Goal: Check status: Check status

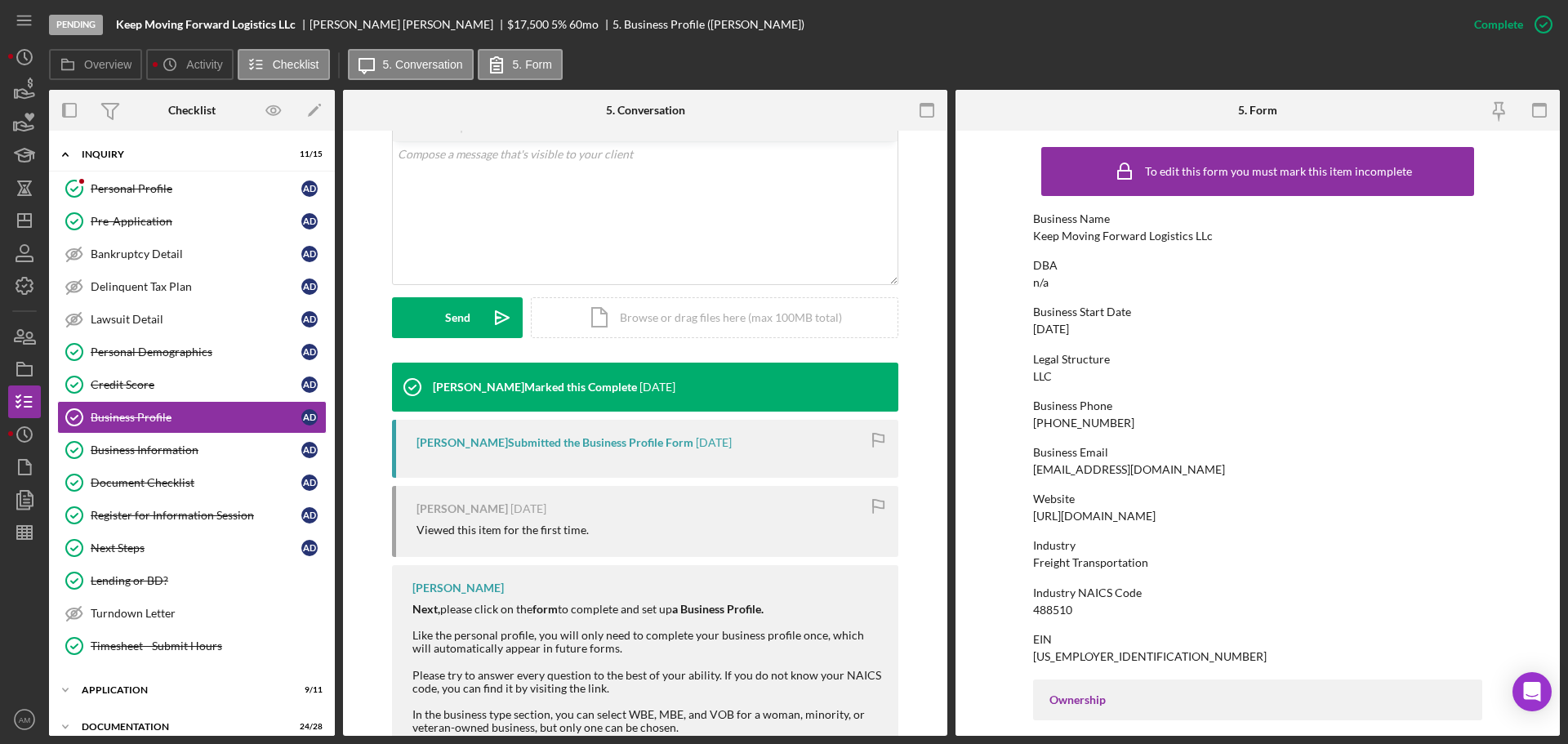
scroll to position [326, 0]
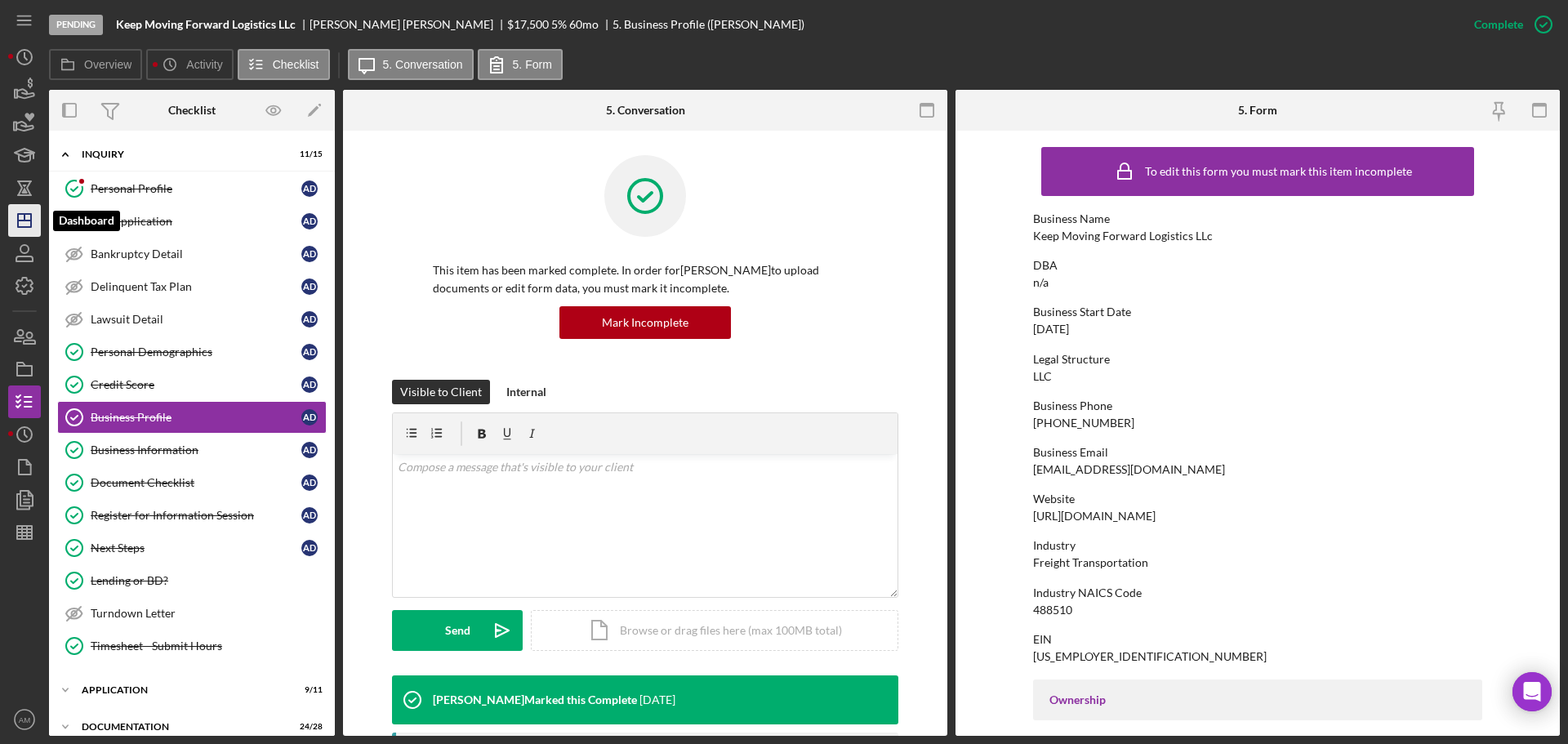
click at [25, 212] on icon "Icon/Dashboard" at bounding box center [25, 220] width 41 height 41
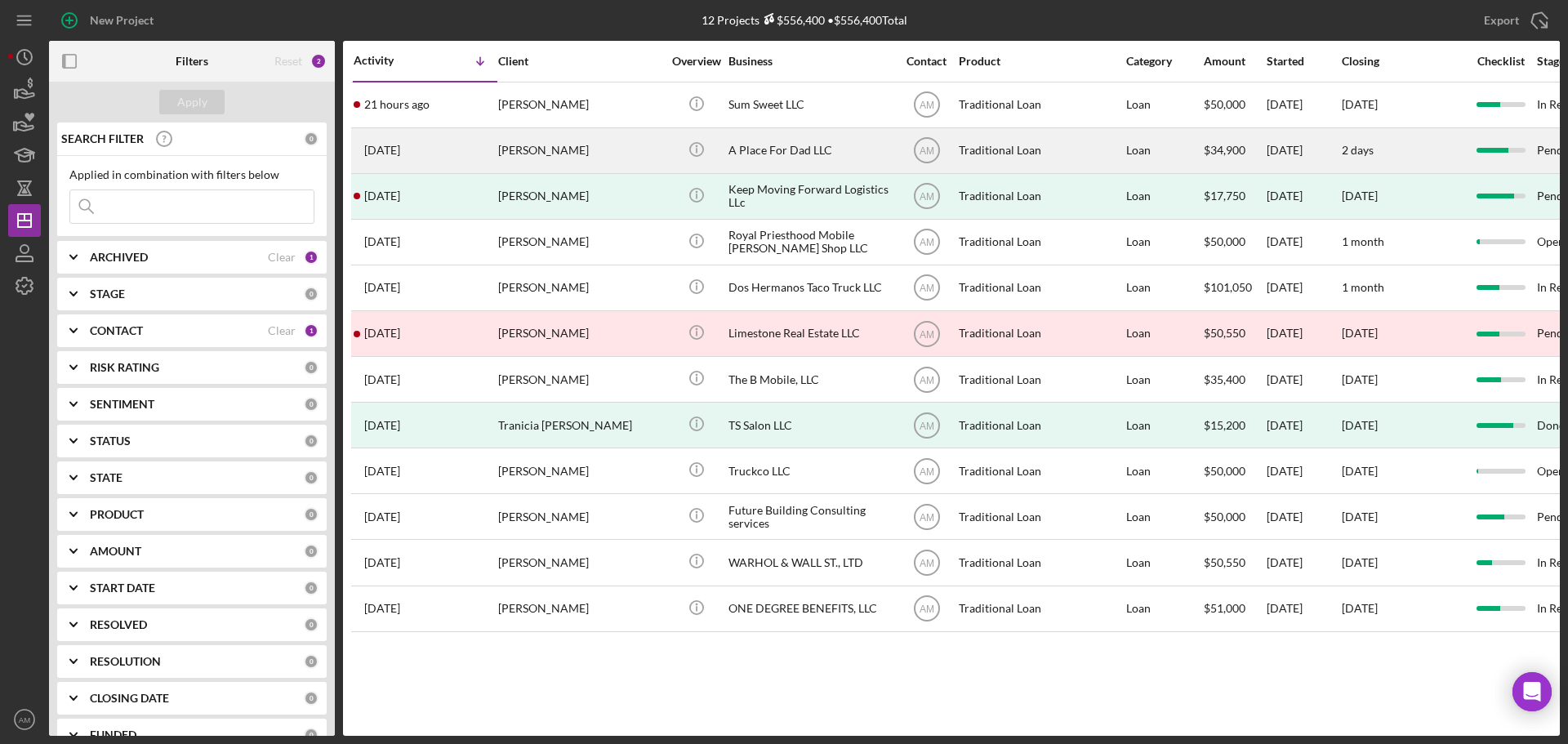
click at [789, 147] on div "A Place For Dad LLC" at bounding box center [810, 150] width 164 height 44
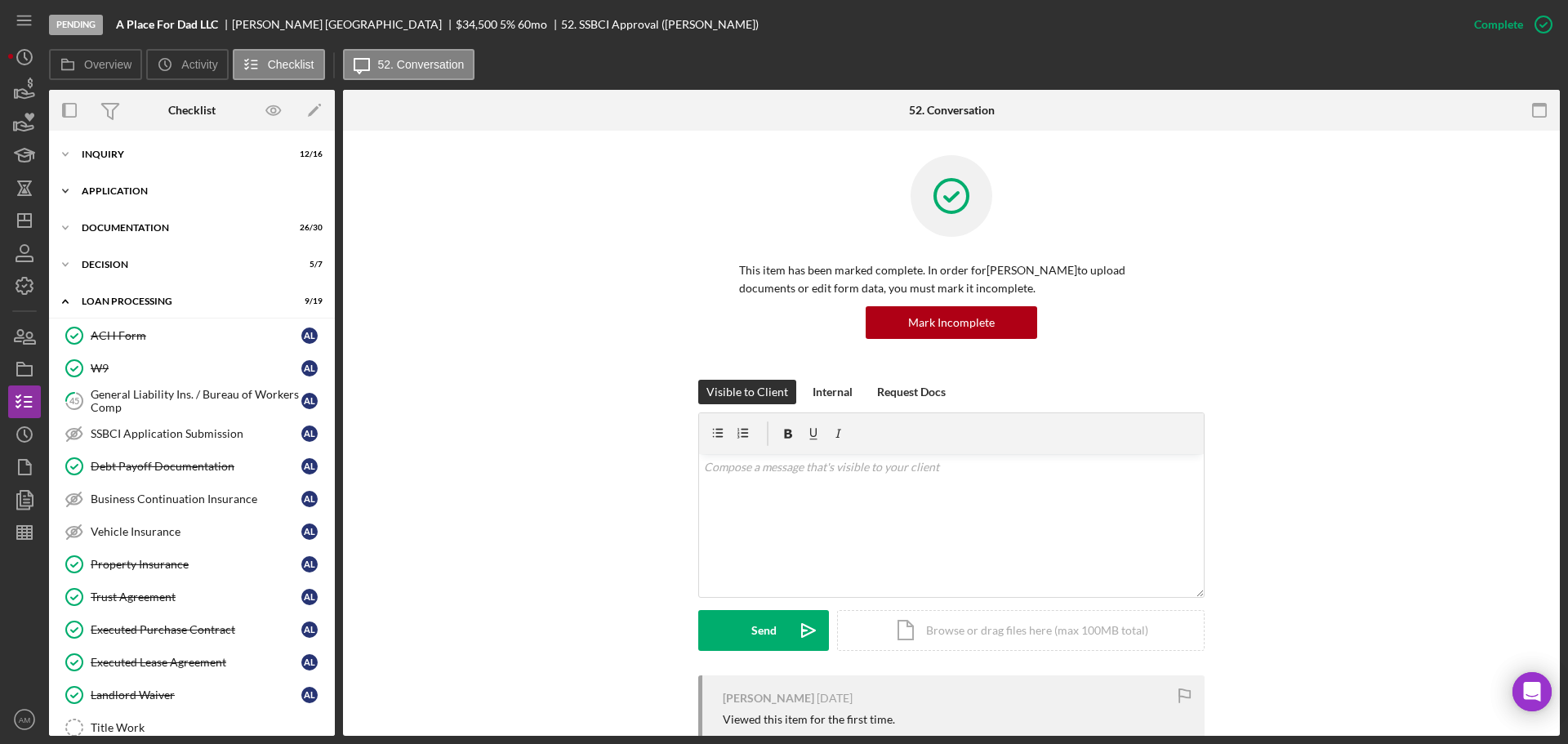
click at [120, 183] on div "Icon/Expander Application 6 / 11" at bounding box center [192, 192] width 286 height 33
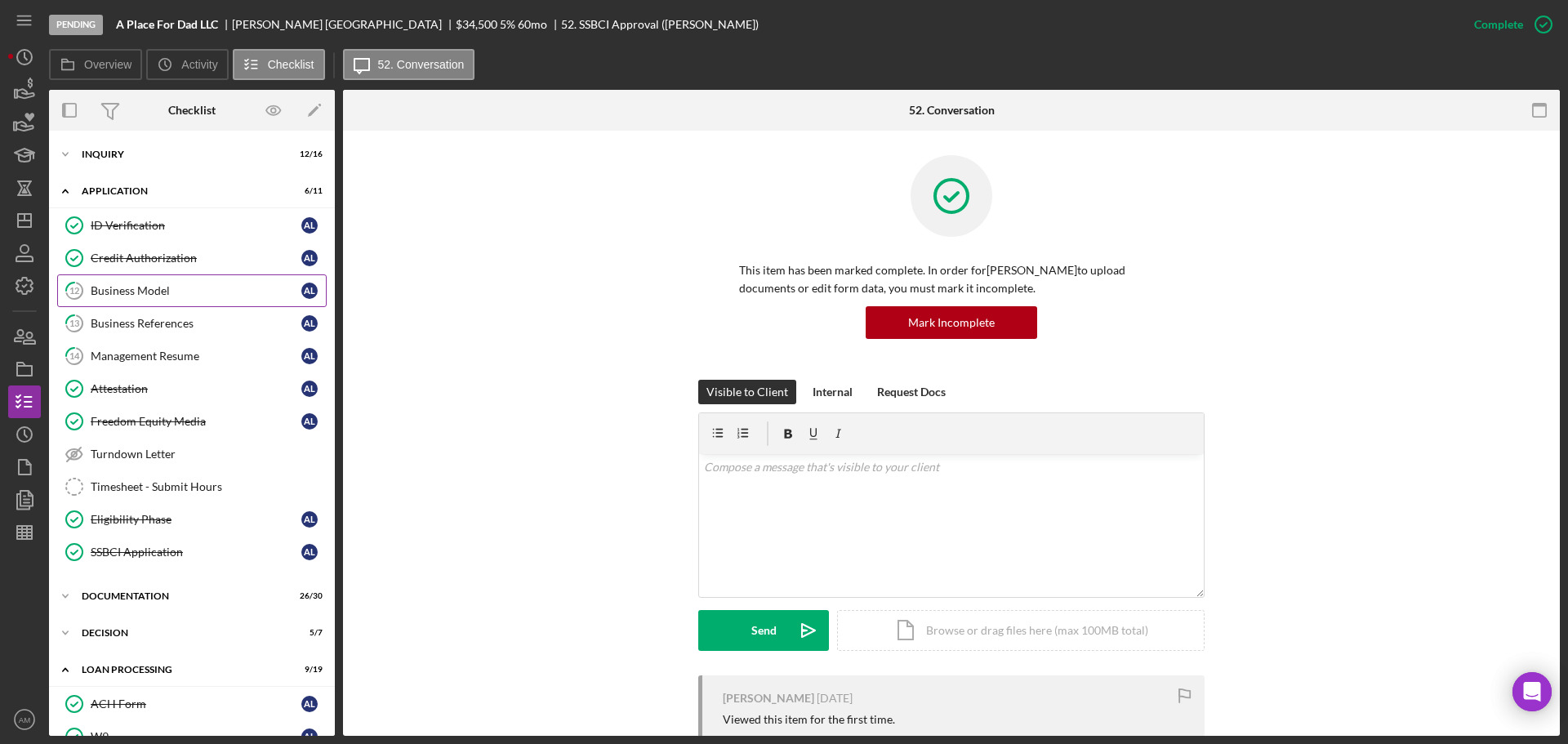
click at [126, 291] on div "Business Model" at bounding box center [196, 291] width 210 height 13
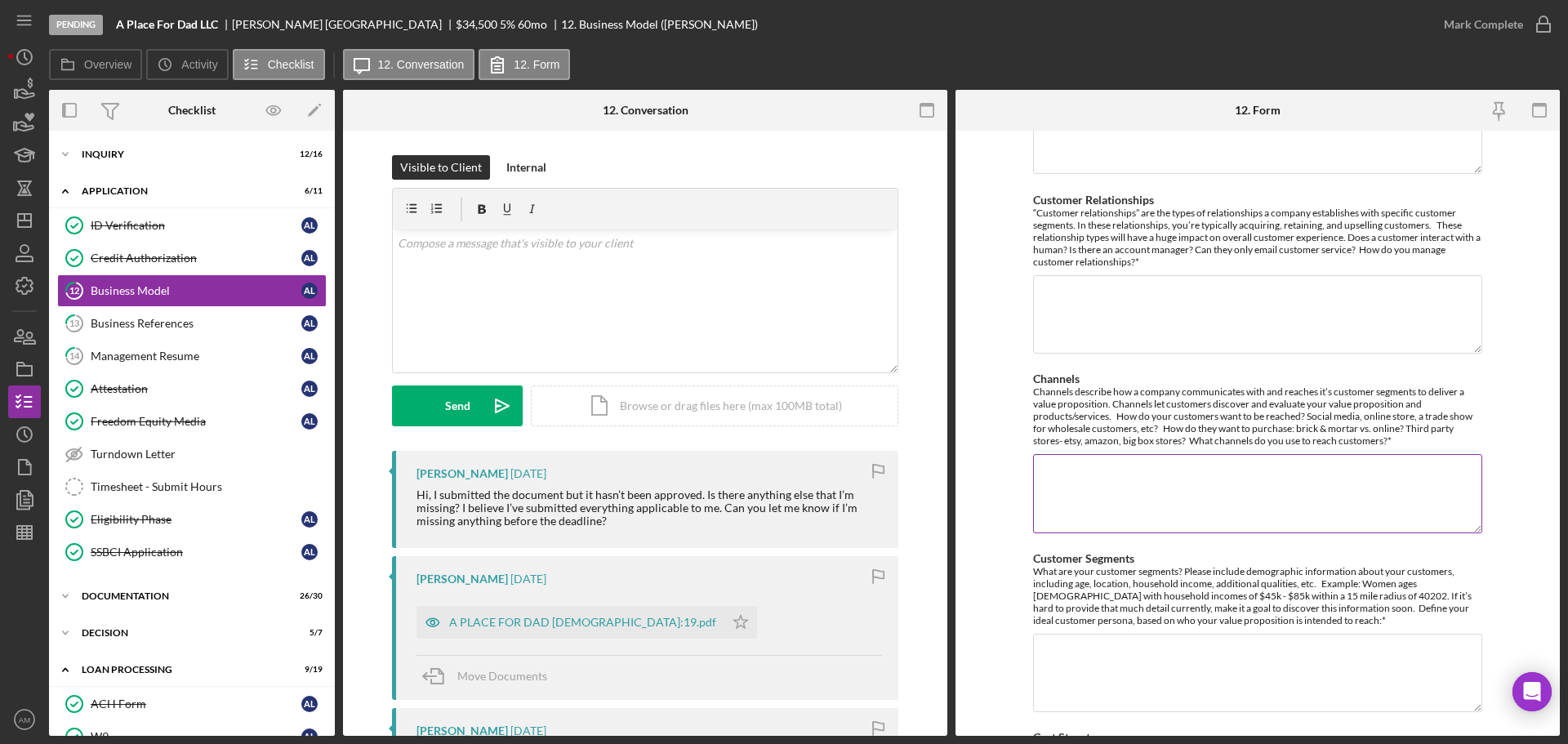
scroll to position [409, 0]
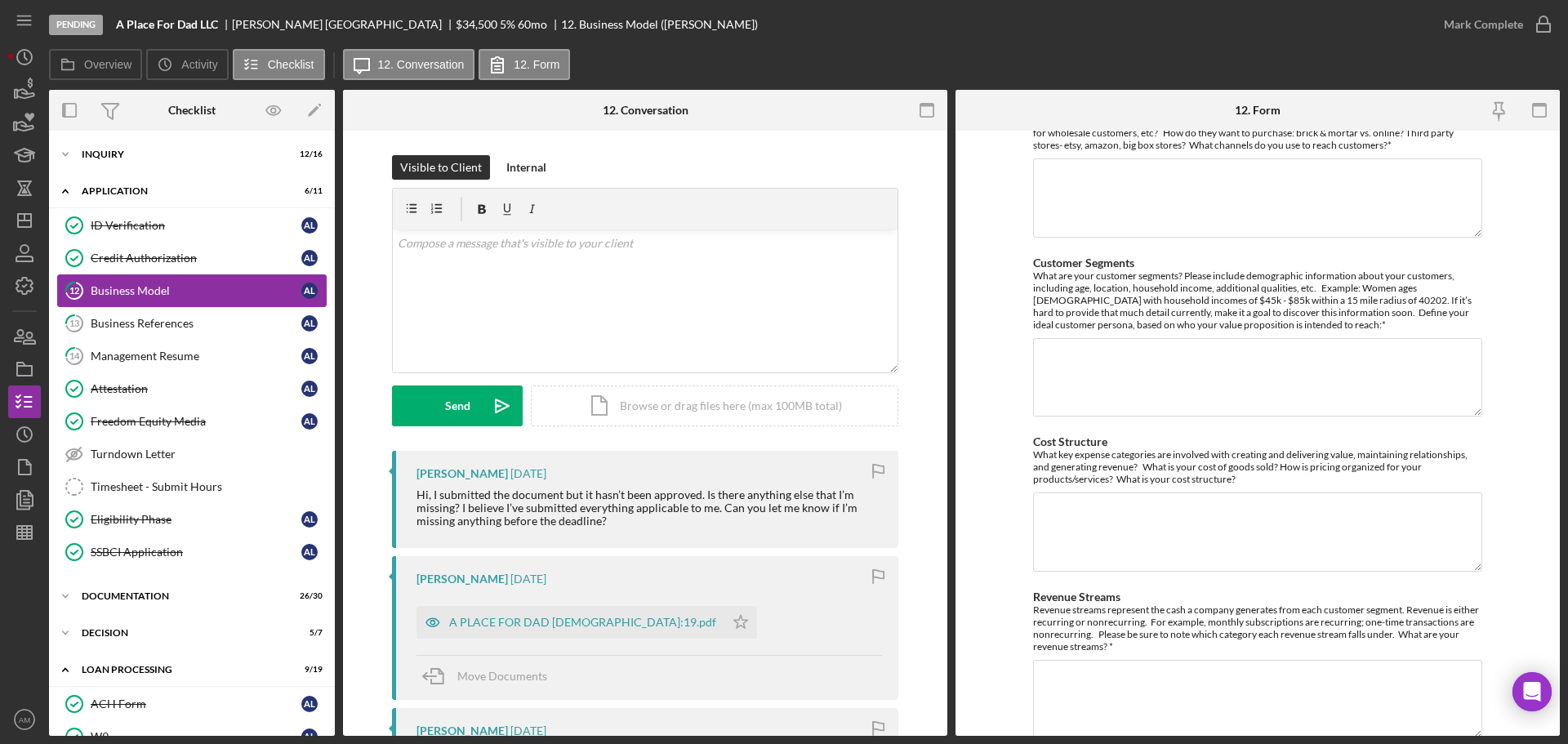
click at [148, 288] on div "Business Model" at bounding box center [196, 291] width 210 height 13
click at [103, 152] on div "Inquiry" at bounding box center [197, 155] width 233 height 10
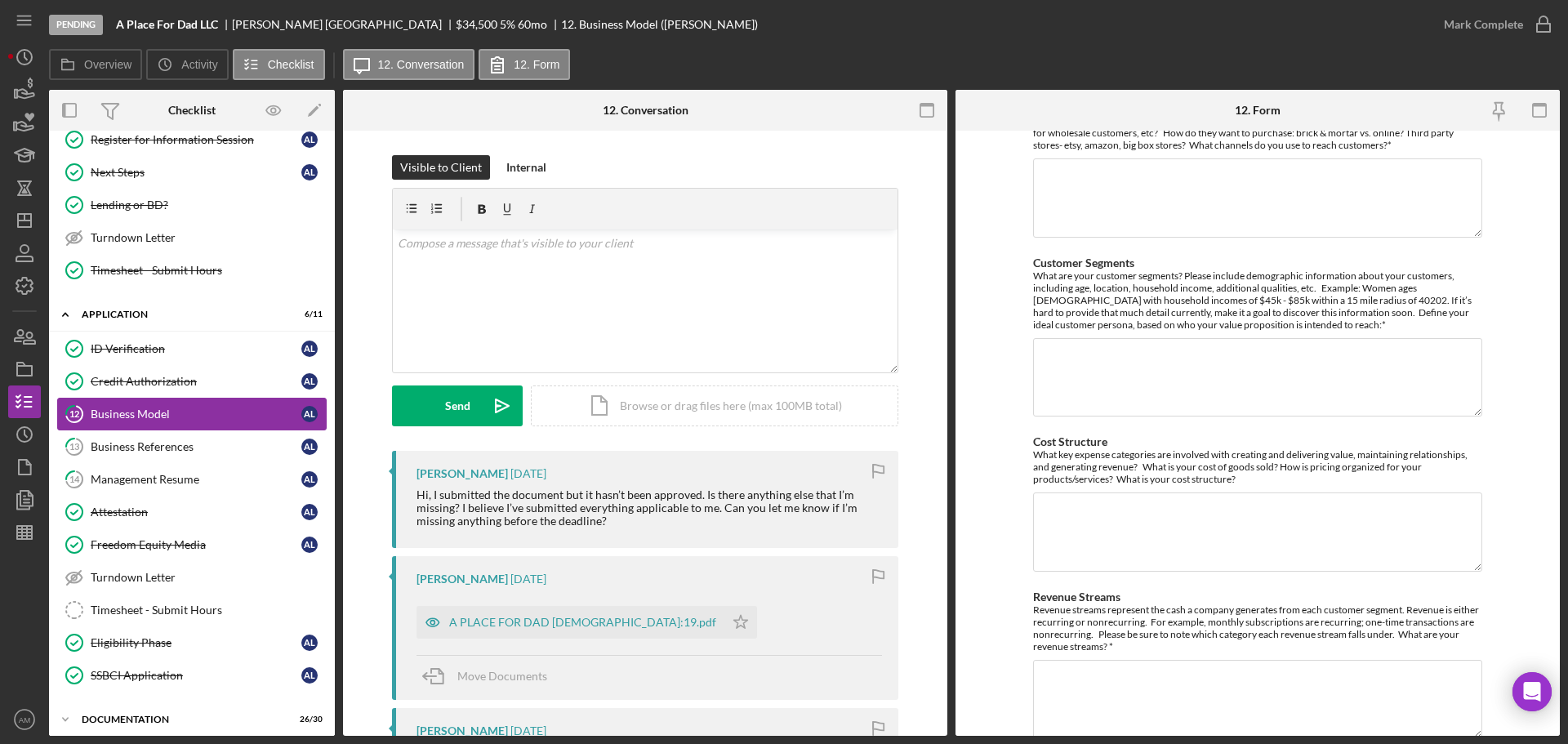
click at [149, 408] on div "Business Model" at bounding box center [196, 414] width 210 height 13
click at [1469, 24] on div "Mark Complete" at bounding box center [1483, 25] width 79 height 33
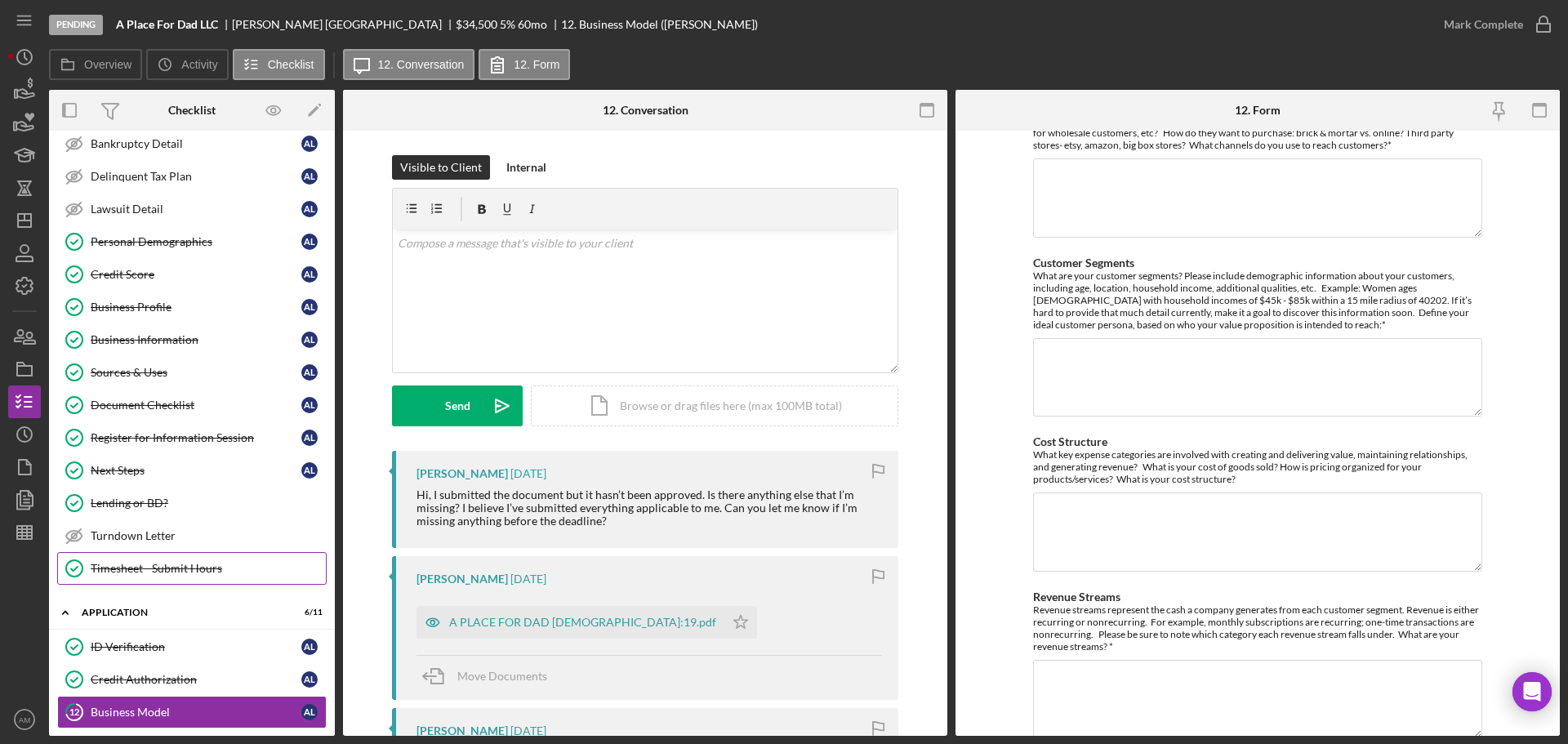
scroll to position [81, 0]
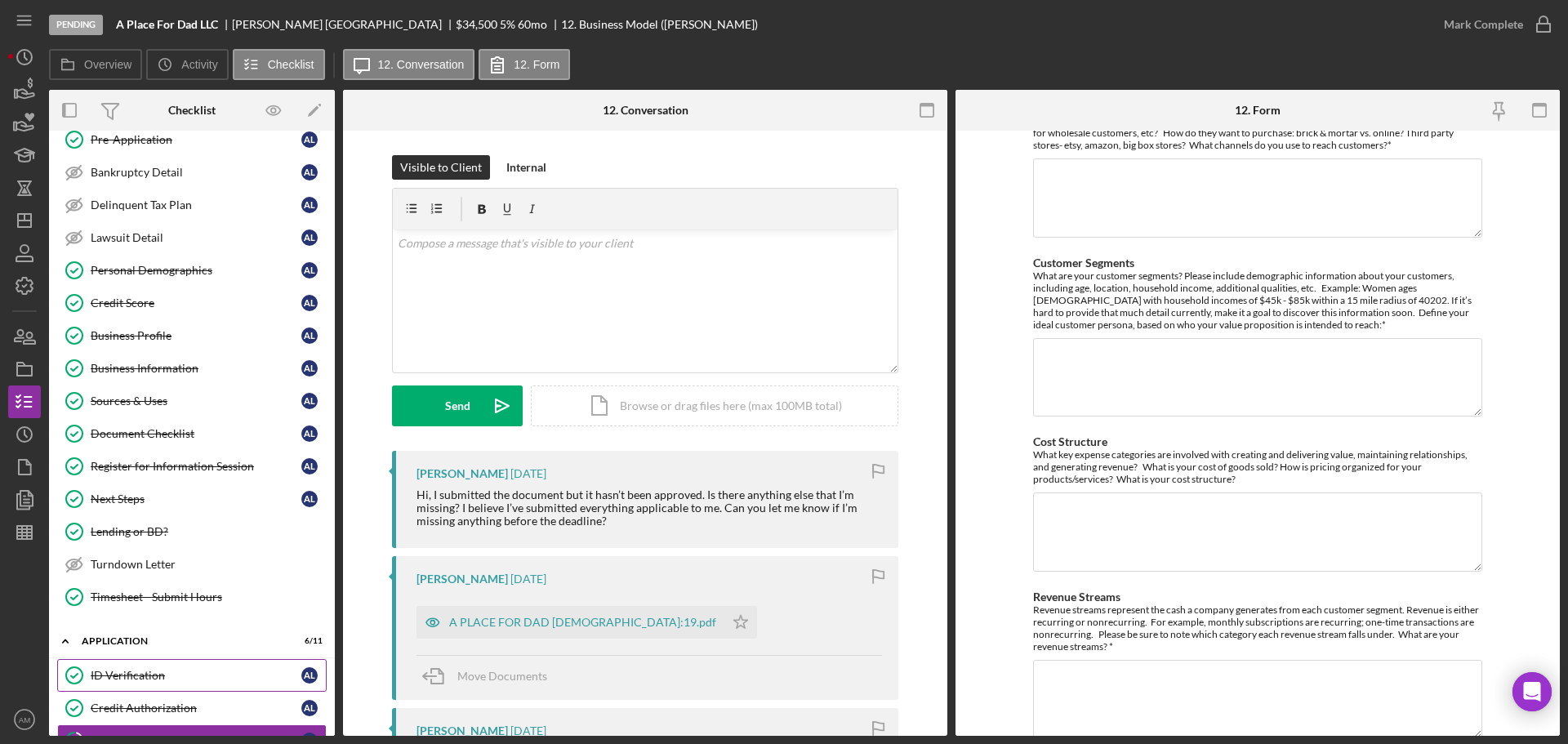
click at [137, 679] on div "ID Verification" at bounding box center [196, 675] width 210 height 13
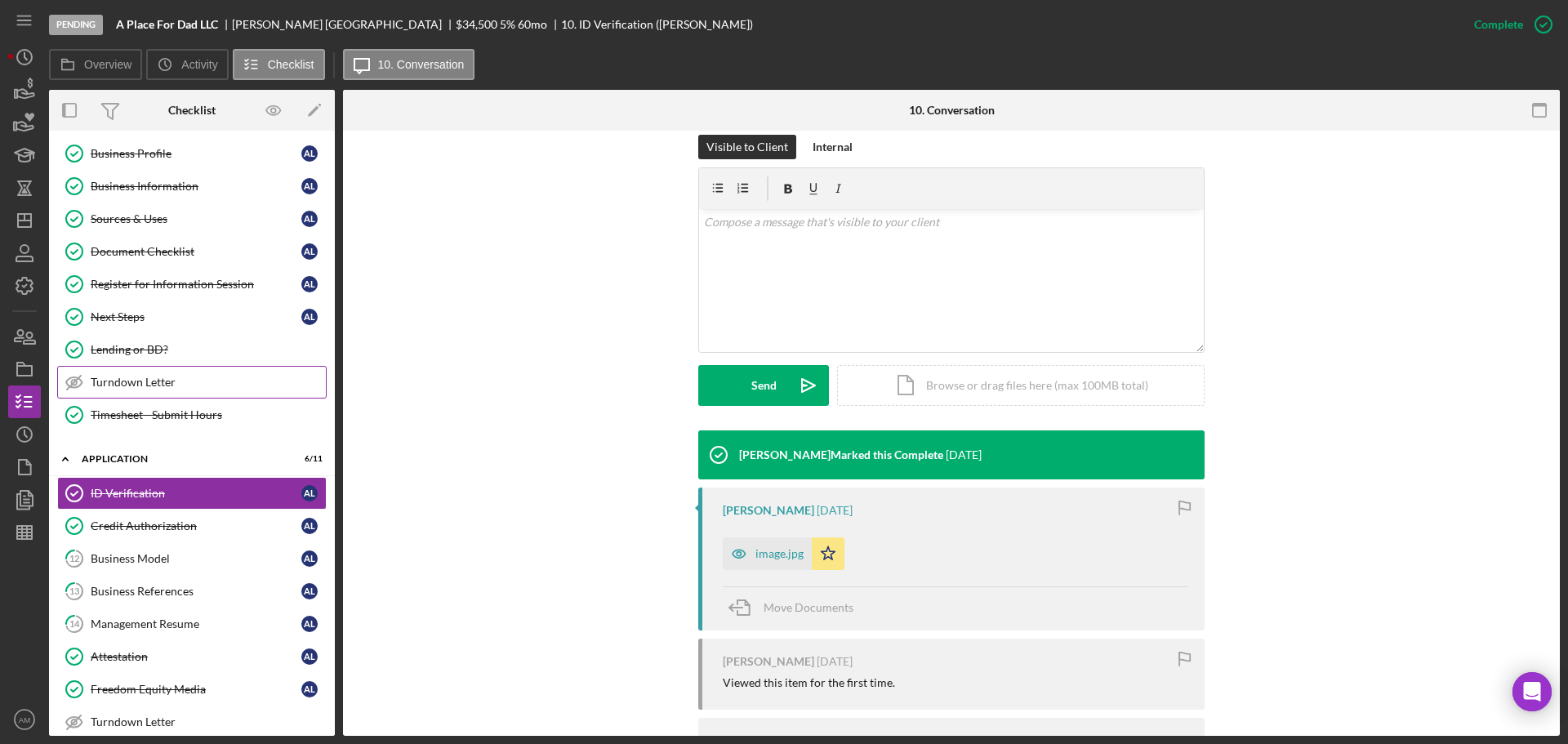
scroll to position [326, 0]
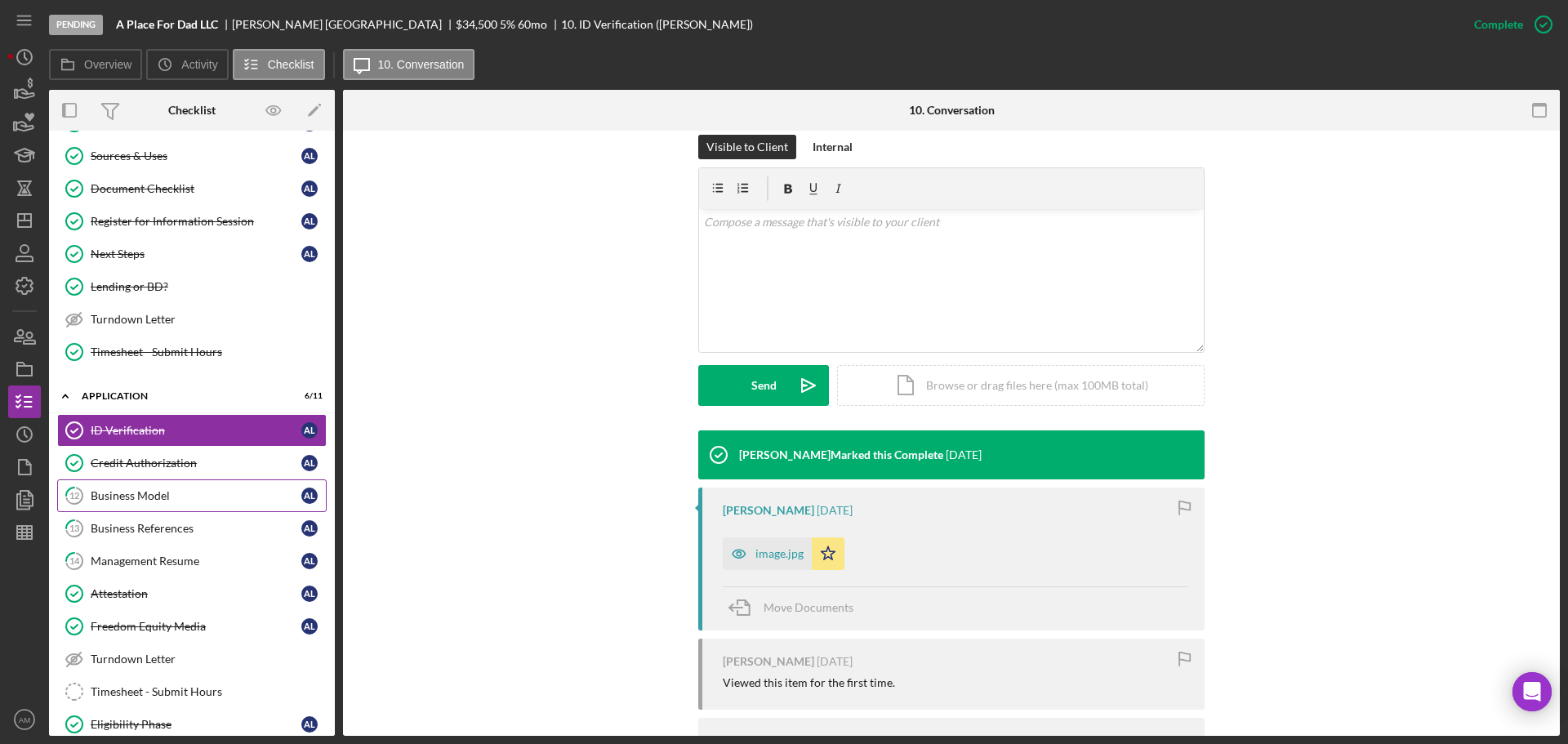
click at [151, 491] on div "Business Model" at bounding box center [196, 496] width 210 height 13
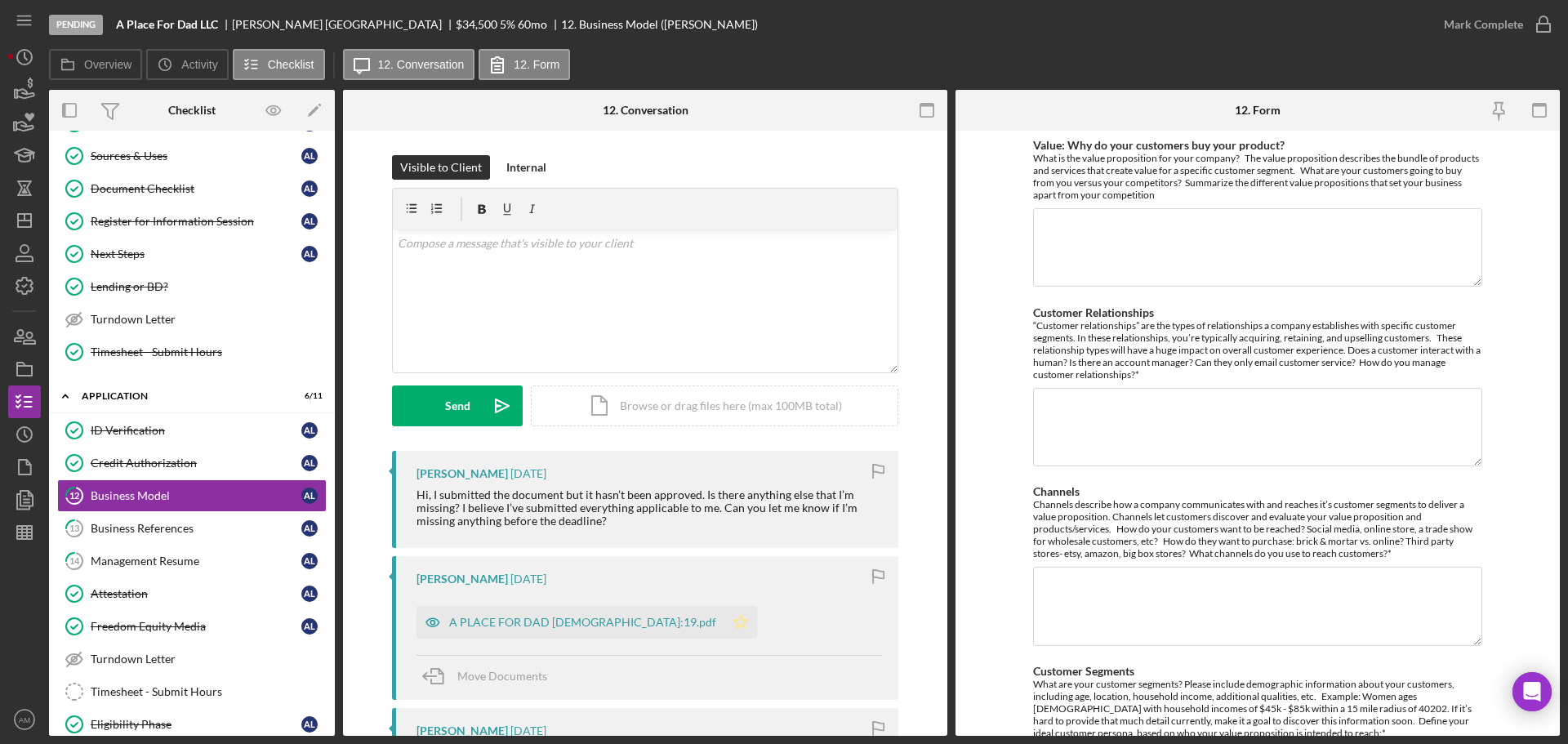
click at [734, 621] on polygon "button" at bounding box center [741, 622] width 14 height 13
click at [1476, 20] on div "Mark Complete" at bounding box center [1483, 25] width 79 height 33
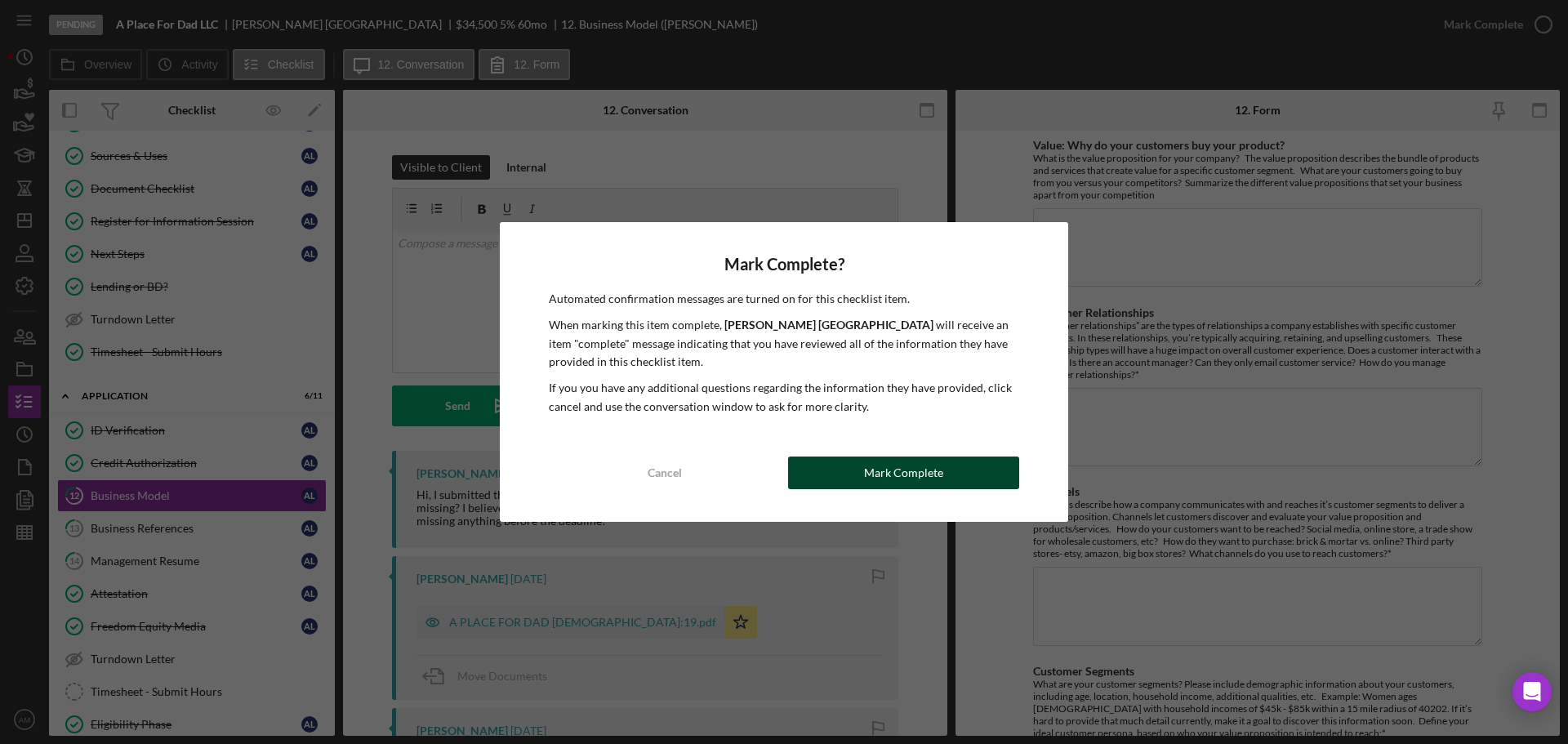
click at [896, 475] on div "Mark Complete" at bounding box center [904, 473] width 79 height 33
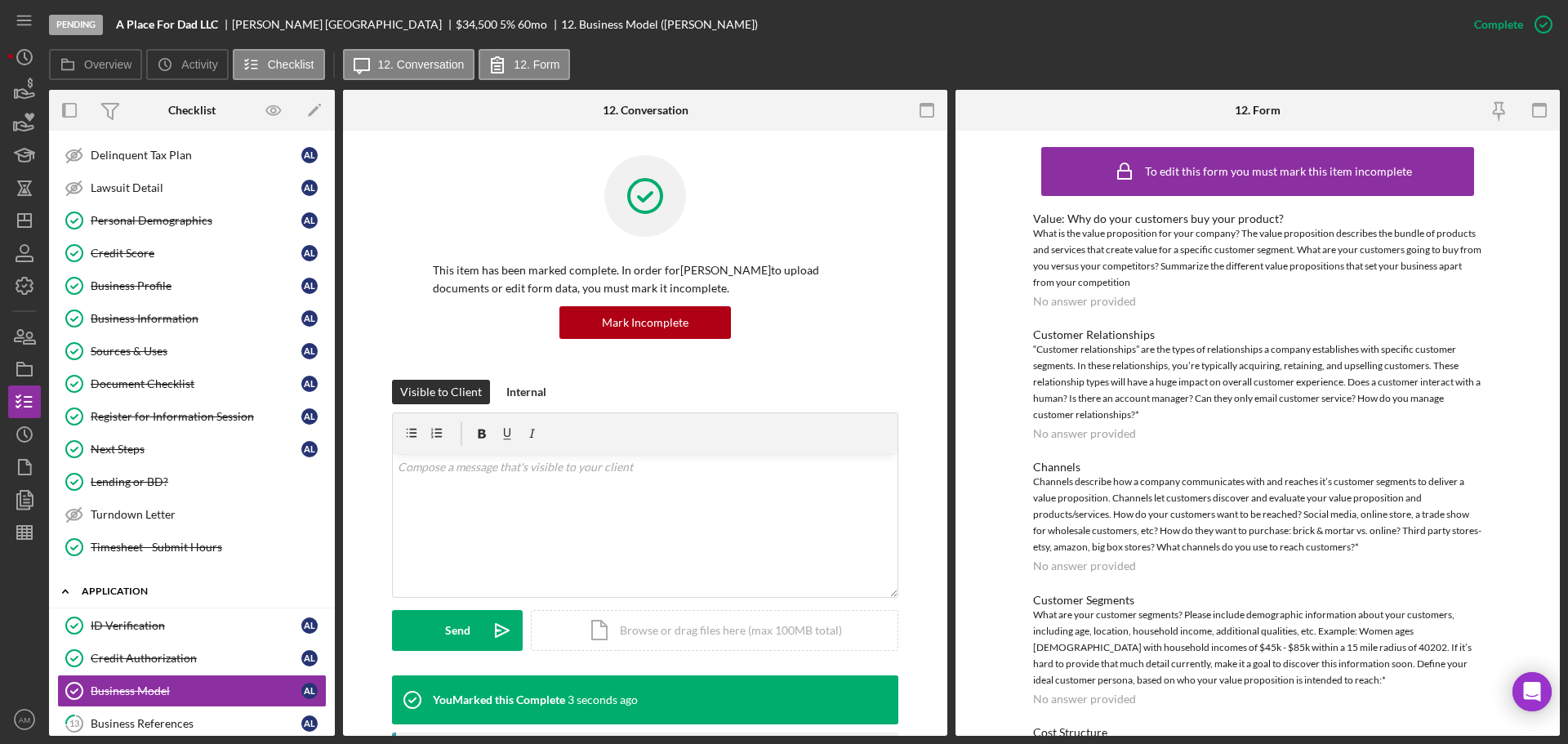
scroll to position [81, 0]
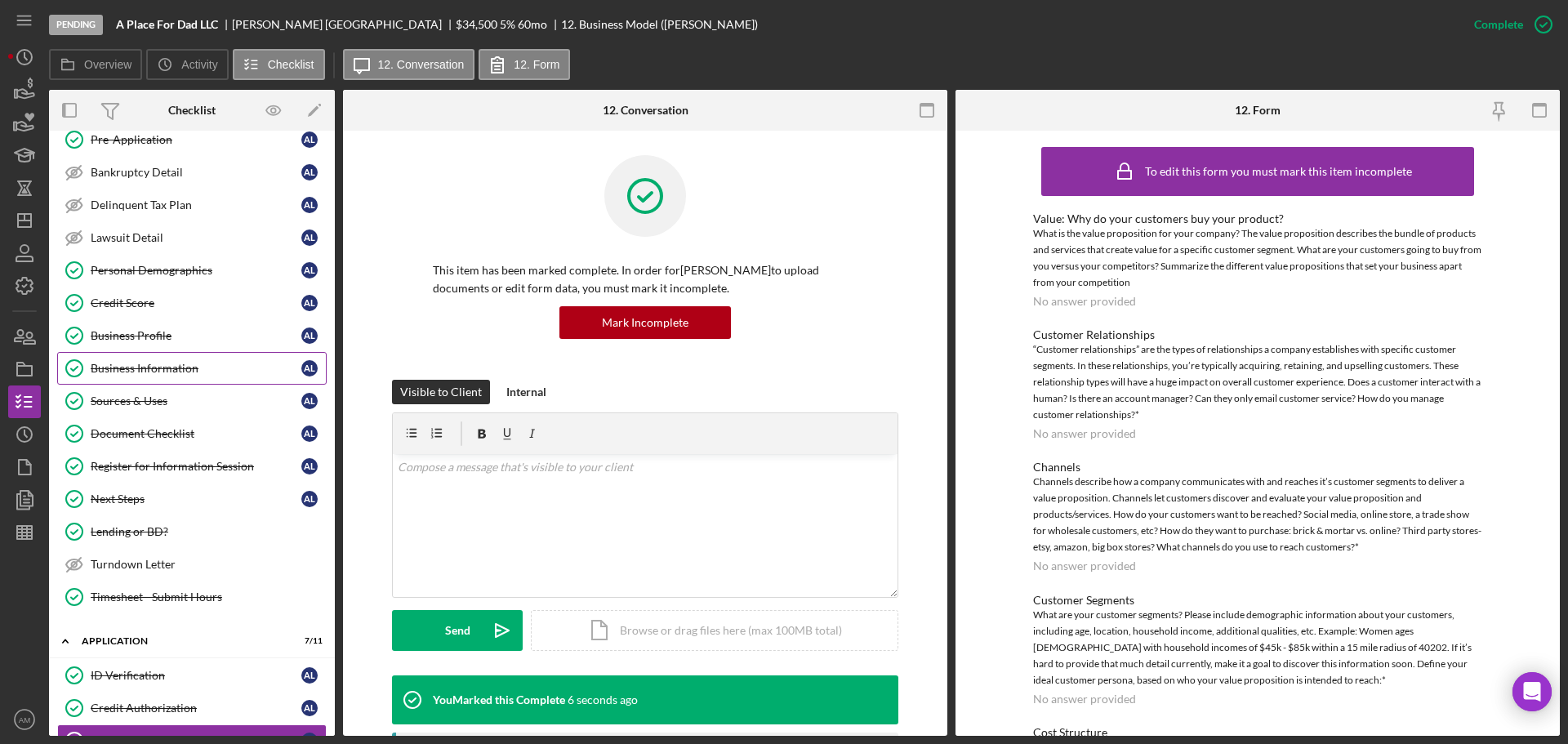
click at [132, 360] on link "Business Information Business Information A L" at bounding box center [192, 368] width 270 height 33
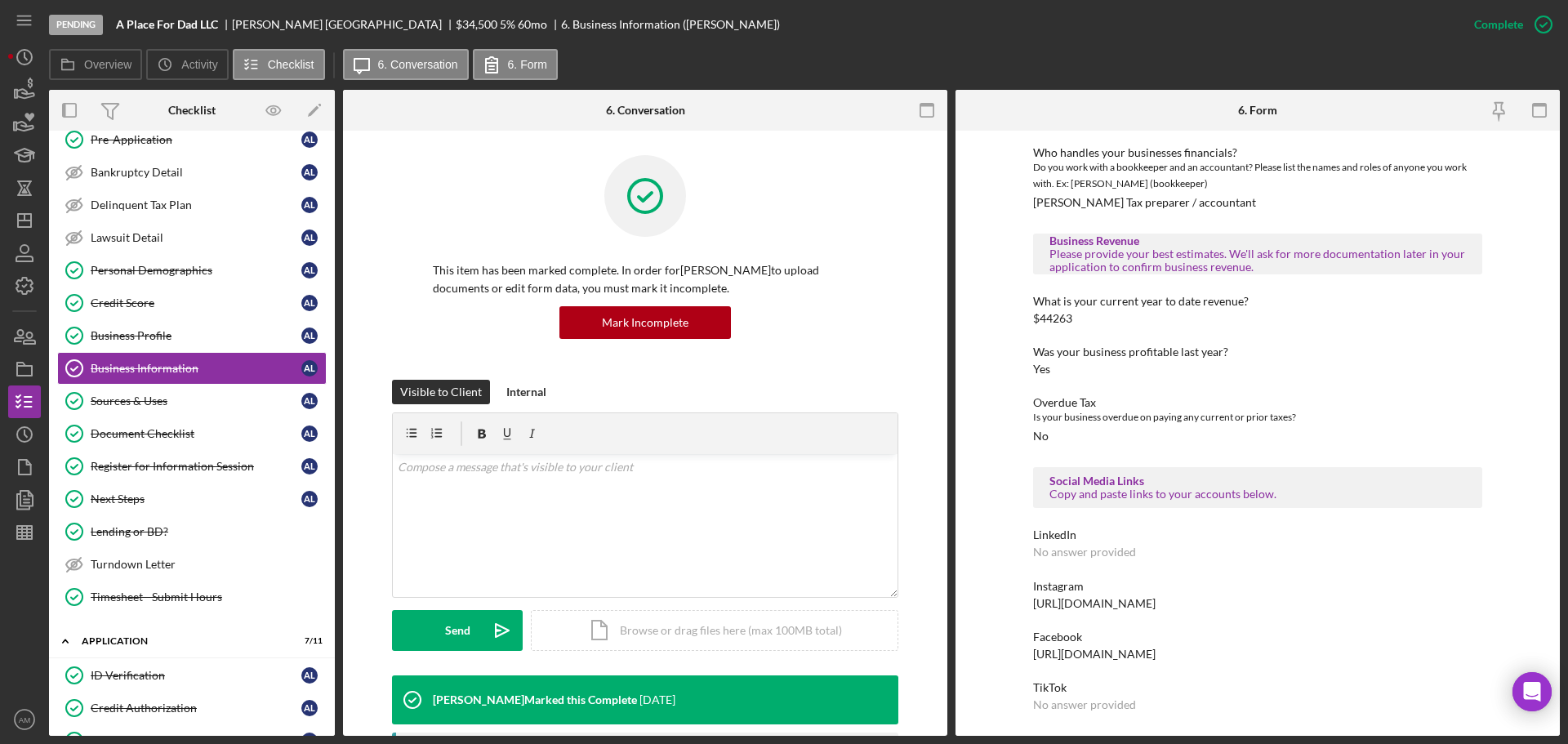
scroll to position [260, 0]
click at [156, 331] on div "Business Profile" at bounding box center [196, 335] width 210 height 13
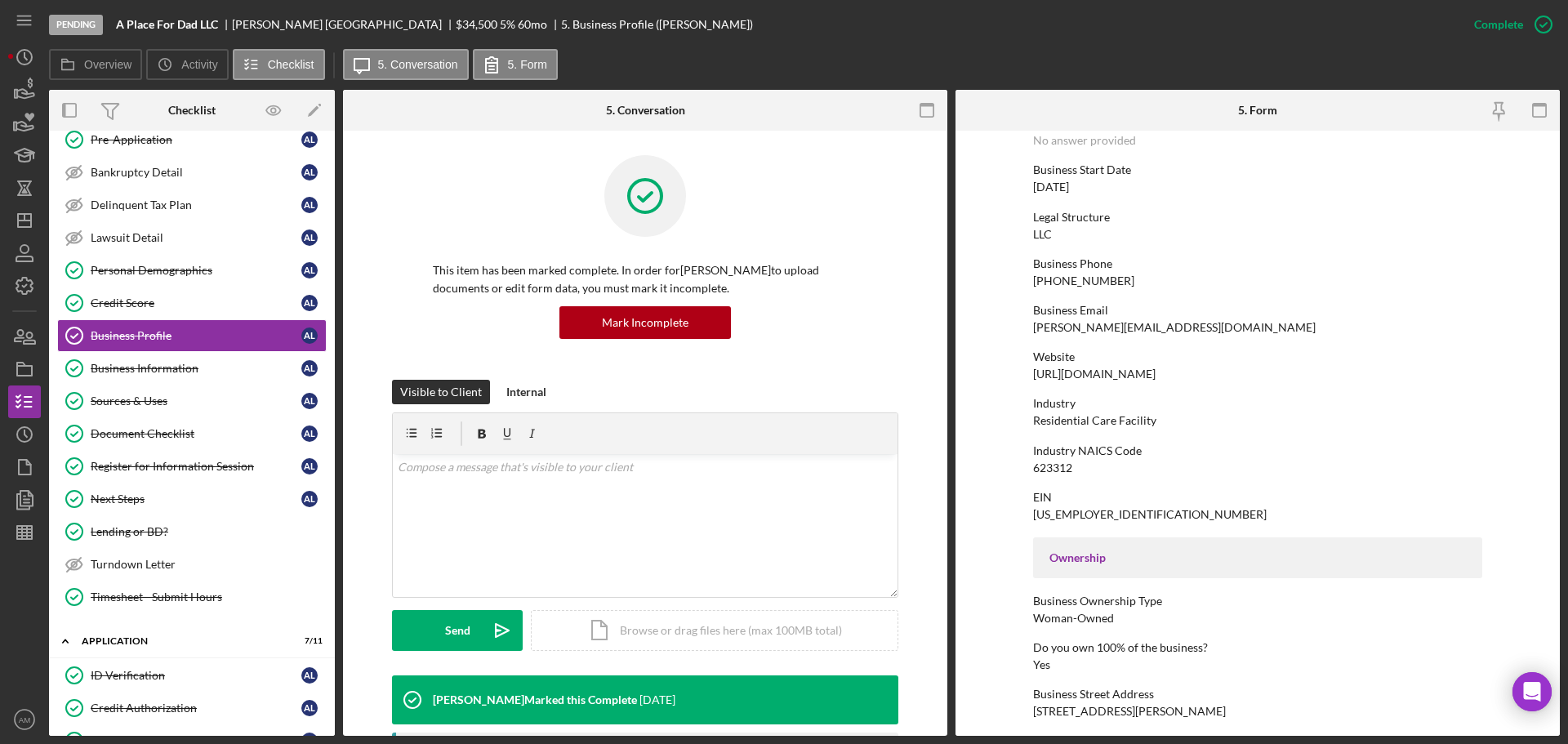
scroll to position [164, 0]
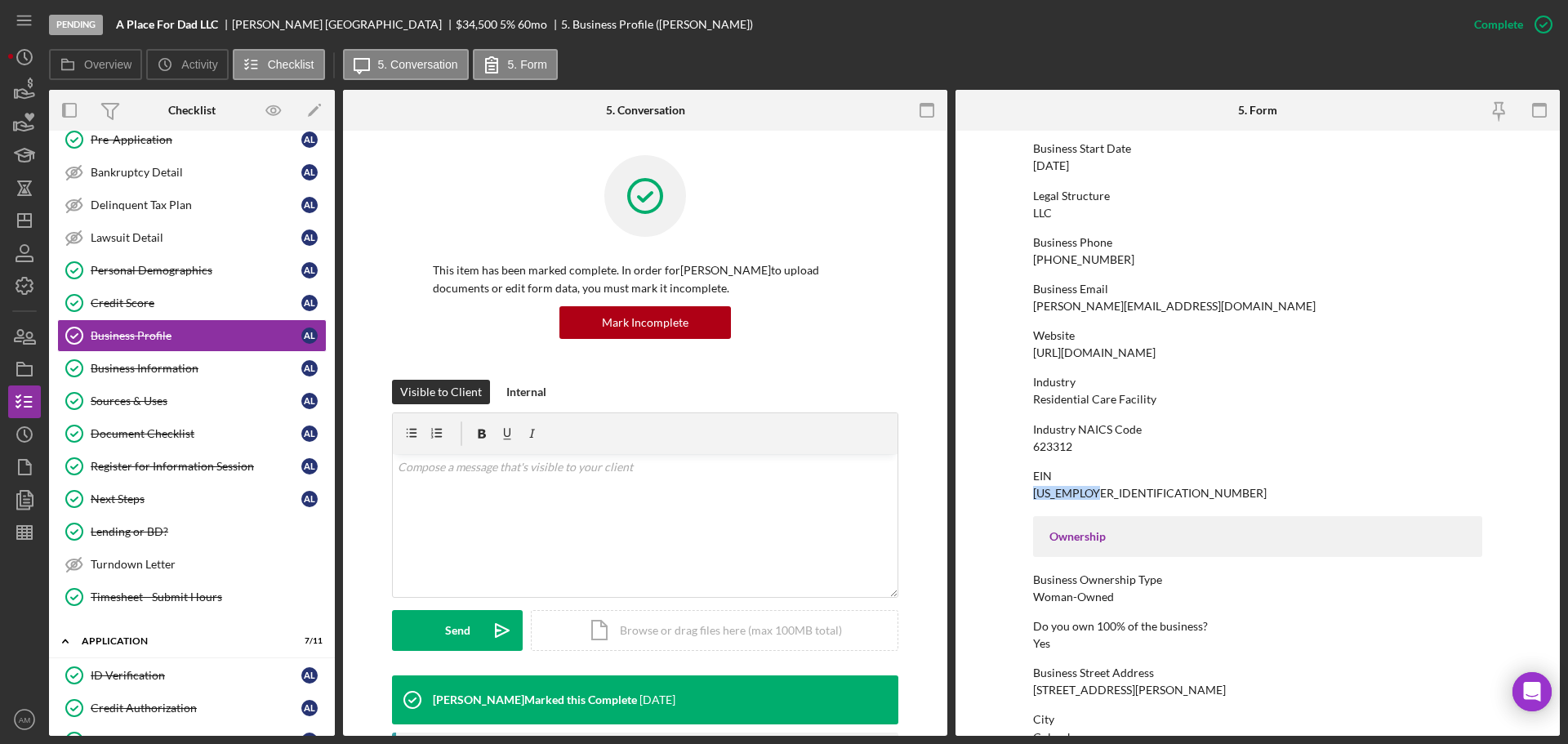
drag, startPoint x: 1097, startPoint y: 492, endPoint x: 1031, endPoint y: 490, distance: 66.0
click at [1033, 490] on div "EIN 99-2145394" at bounding box center [1257, 484] width 449 height 30
copy div "99-2145394"
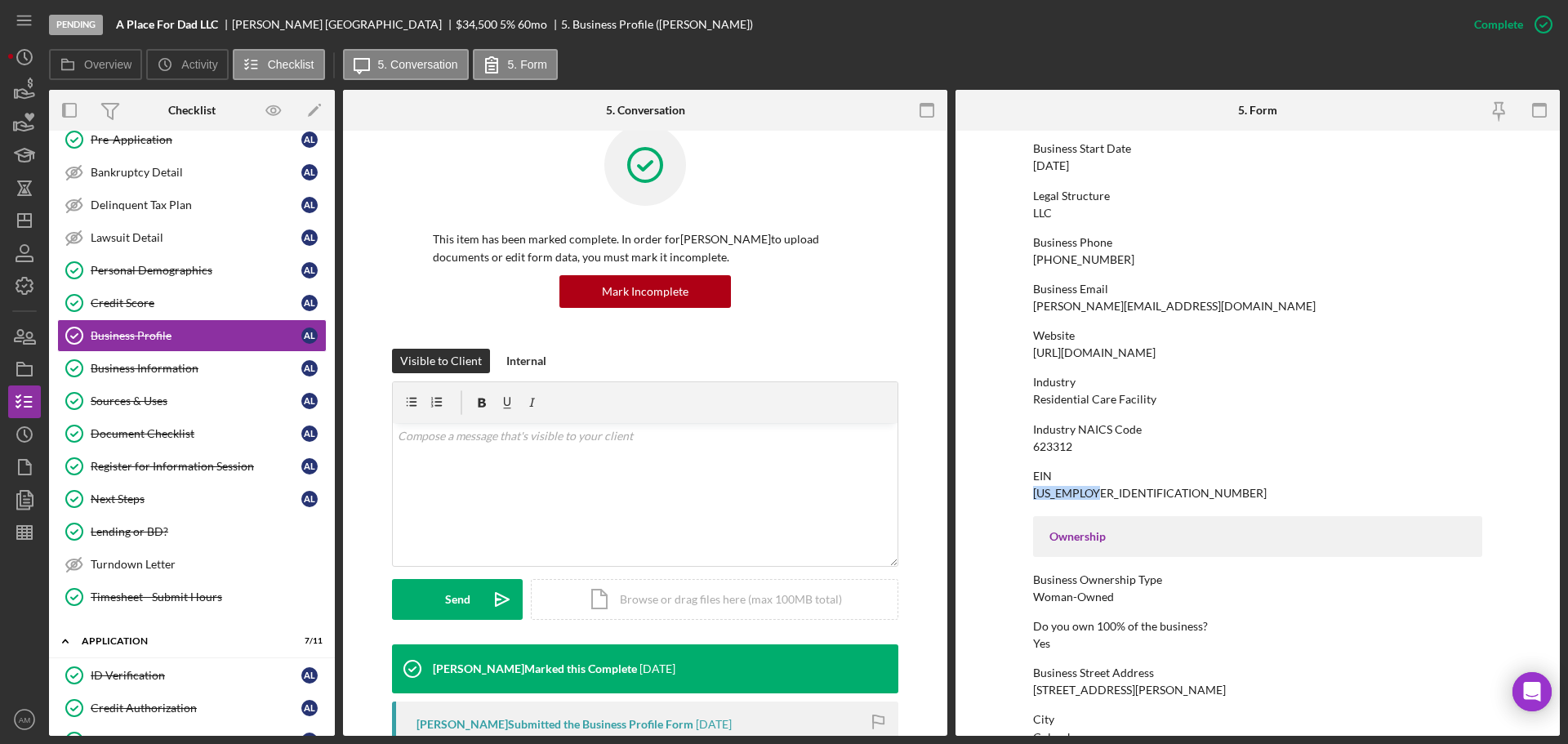
scroll to position [81, 0]
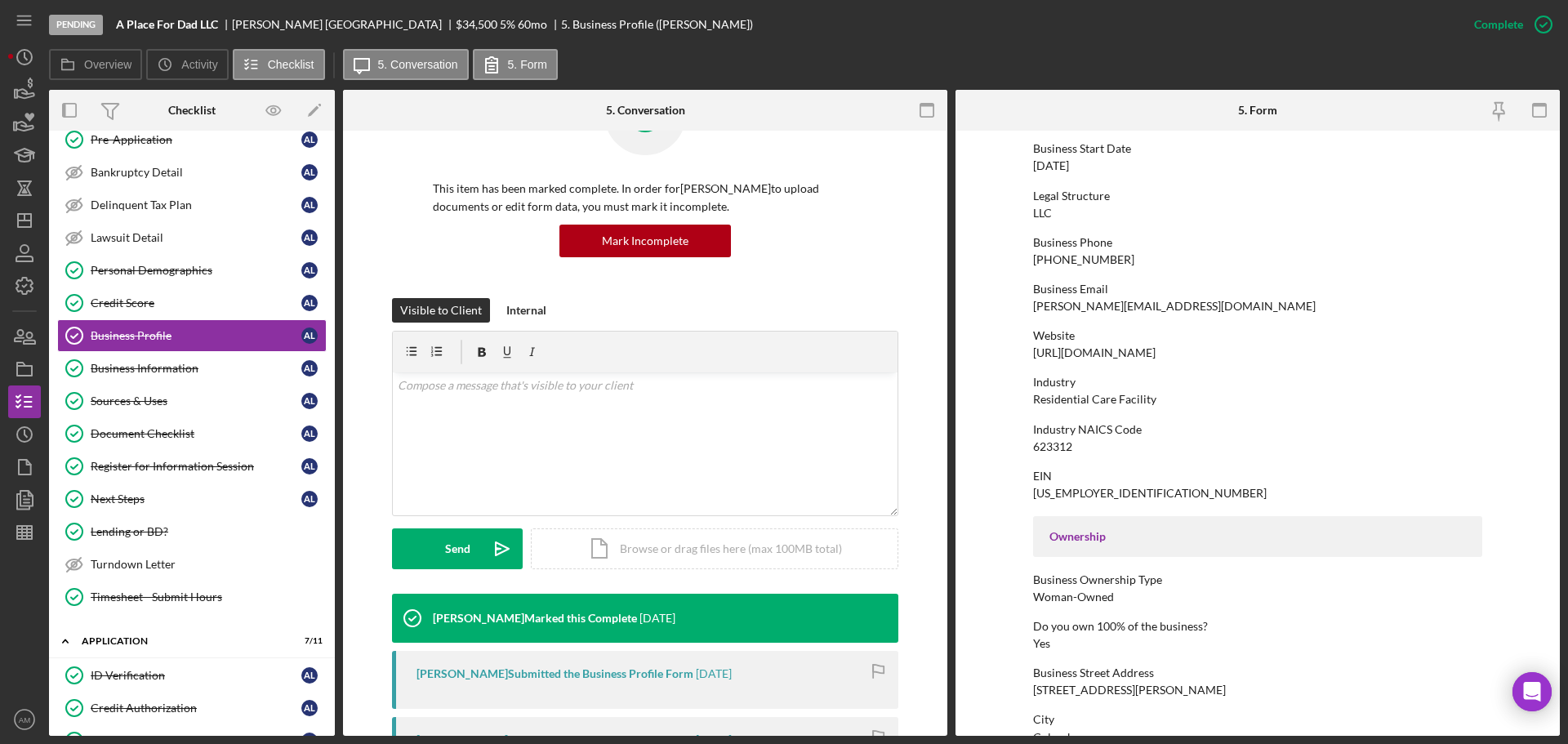
click at [1183, 463] on div "To edit this form you must mark this item incomplete Business Name A Place For …" at bounding box center [1257, 583] width 449 height 1215
drag, startPoint x: 1116, startPoint y: 252, endPoint x: 1029, endPoint y: 256, distance: 87.1
click at [1029, 256] on form "To edit this form you must mark this item incomplete Business Name A Place For …" at bounding box center [1257, 433] width 604 height 605
copy div "(614) 264-0332"
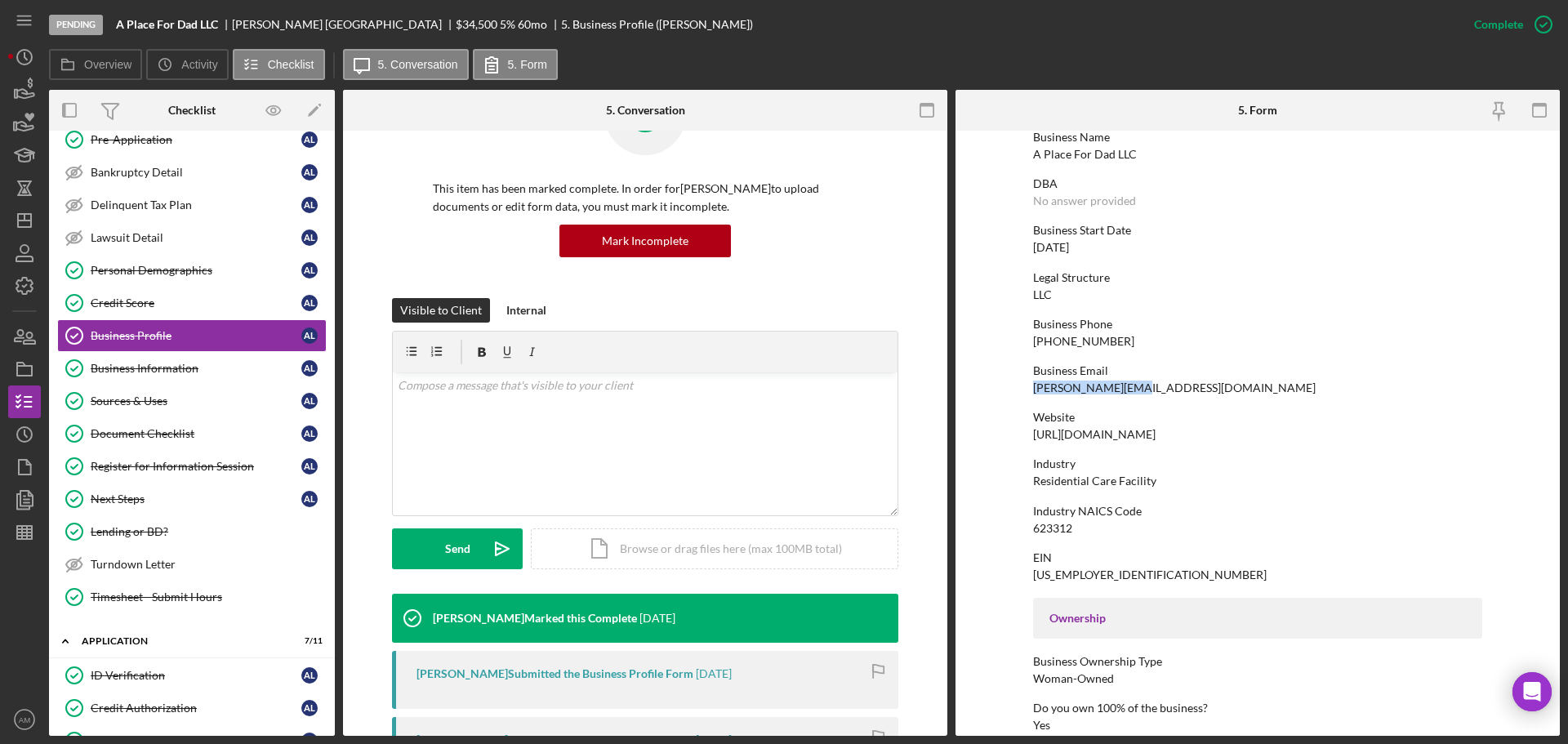
drag, startPoint x: 1131, startPoint y: 388, endPoint x: 1030, endPoint y: 388, distance: 101.0
click at [1033, 388] on div "angela@apfdad.com" at bounding box center [1174, 388] width 283 height 13
copy div "angela@apfdad.com"
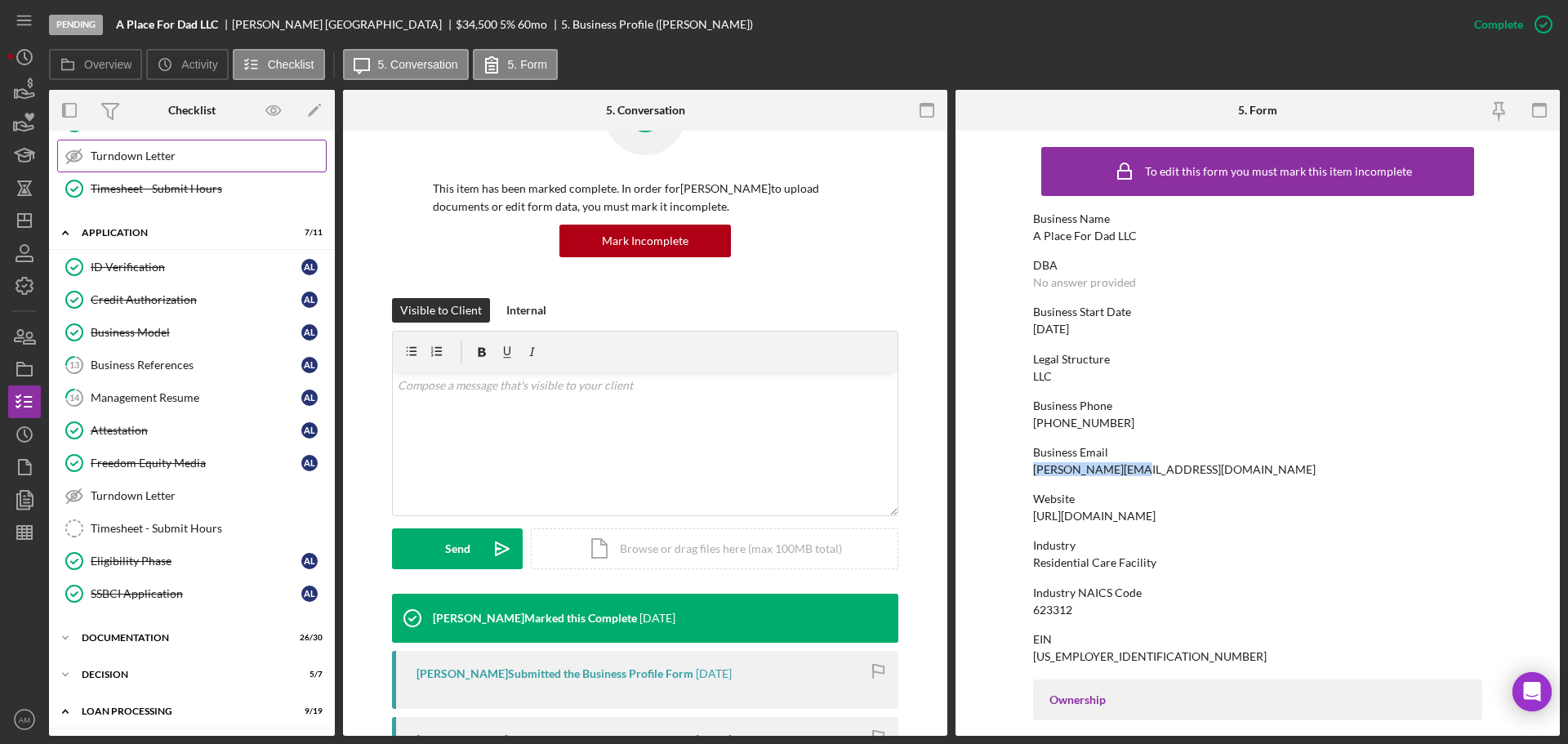
scroll to position [735, 0]
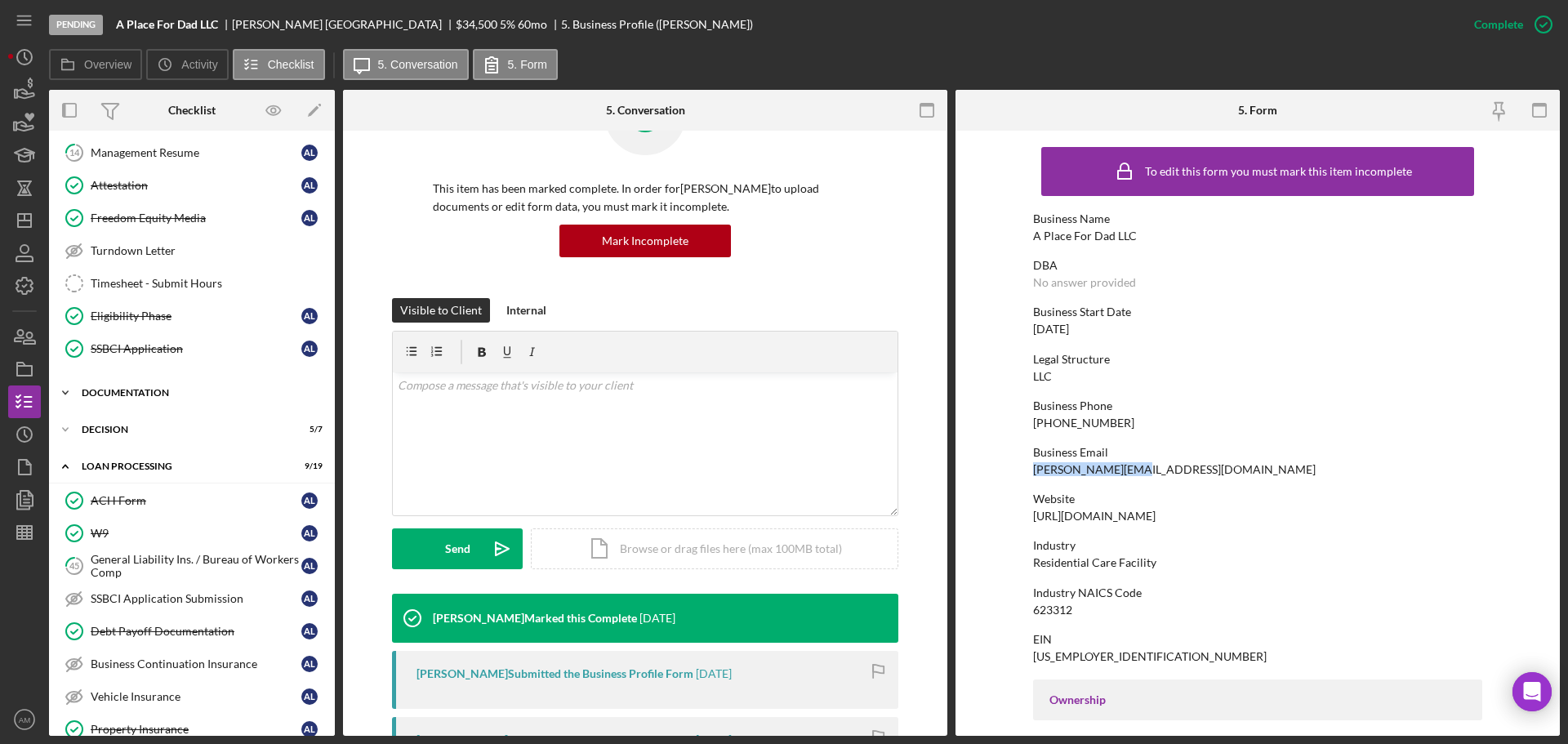
click at [145, 388] on div "Documentation" at bounding box center [197, 393] width 233 height 10
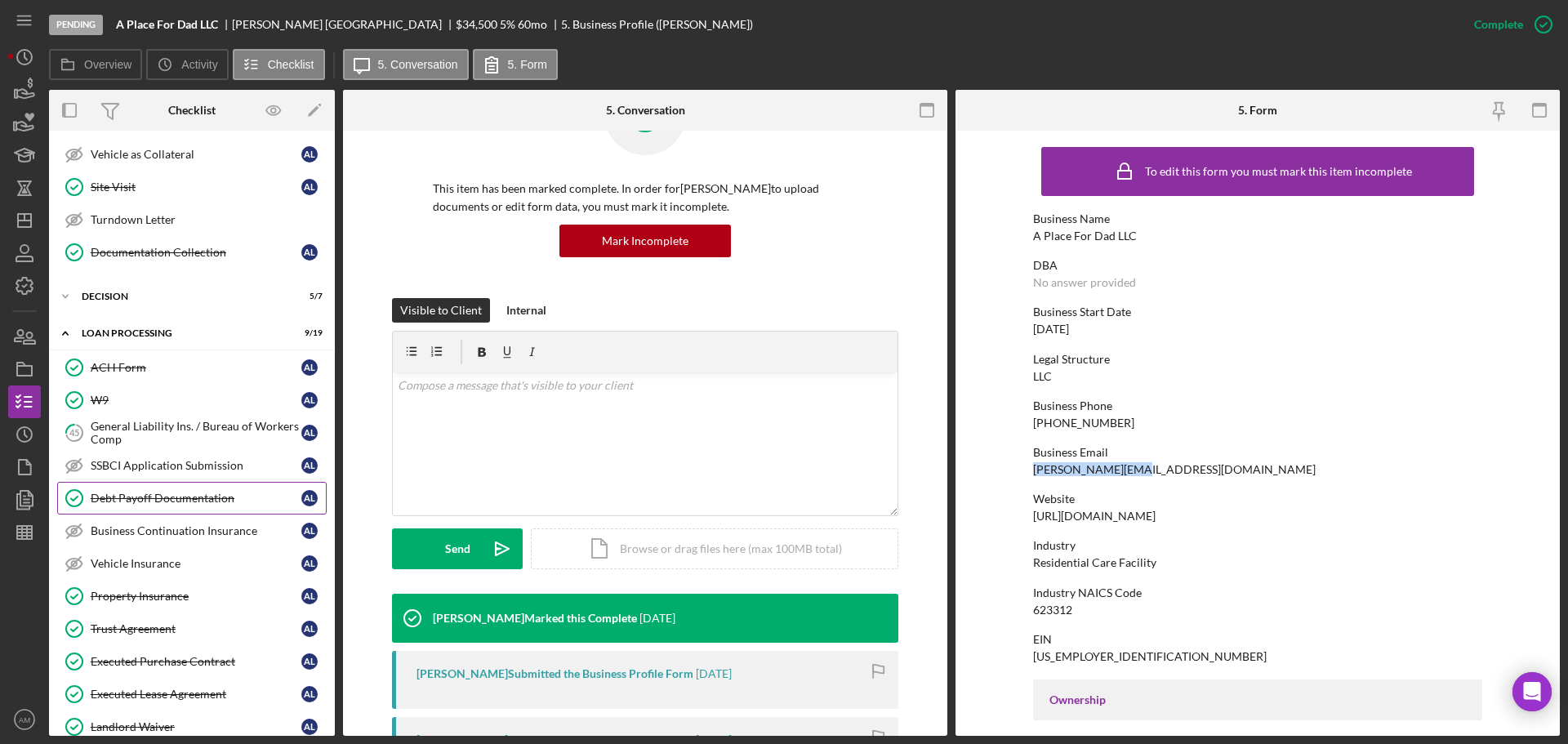
scroll to position [2183, 0]
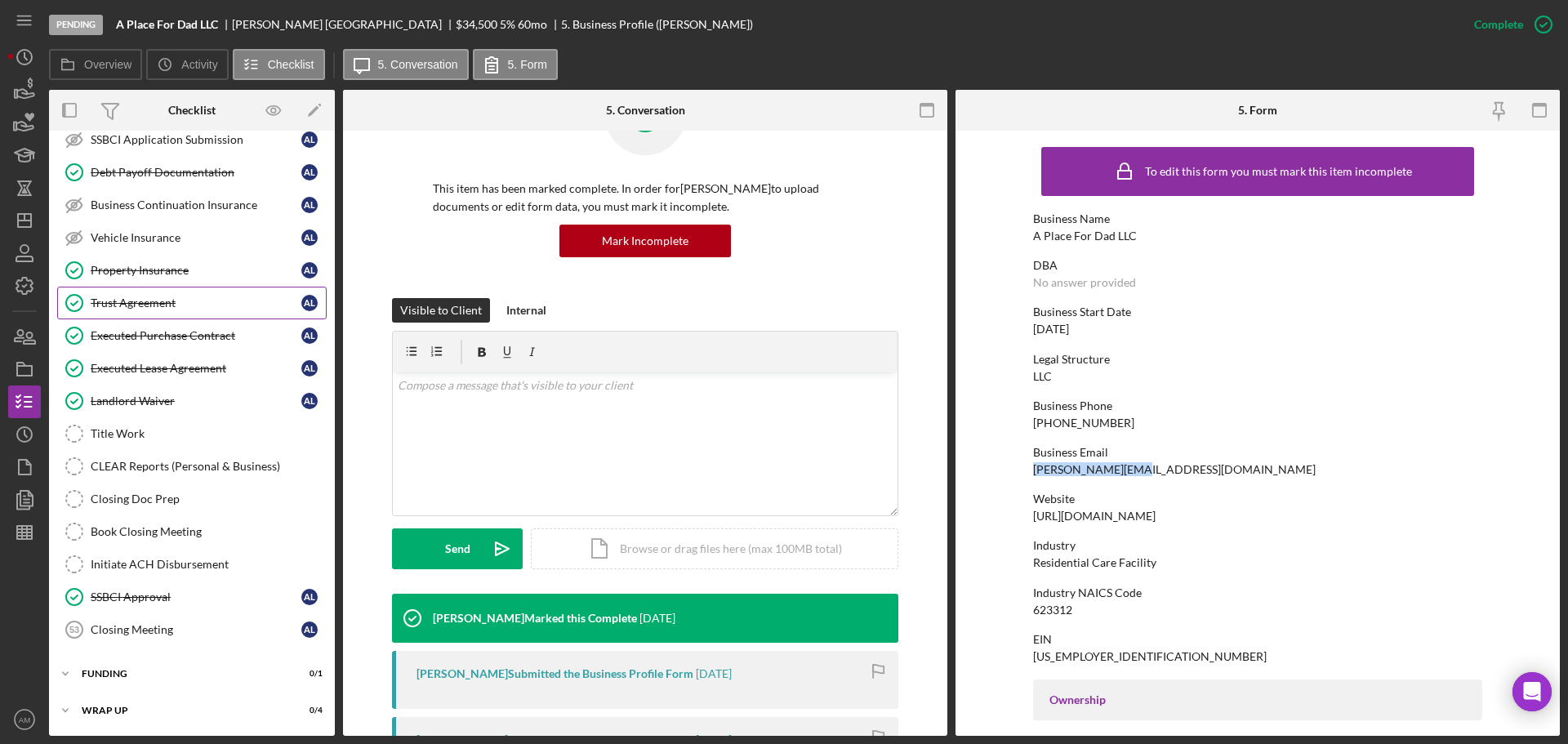
click at [146, 301] on div "Trust Agreement" at bounding box center [196, 303] width 210 height 13
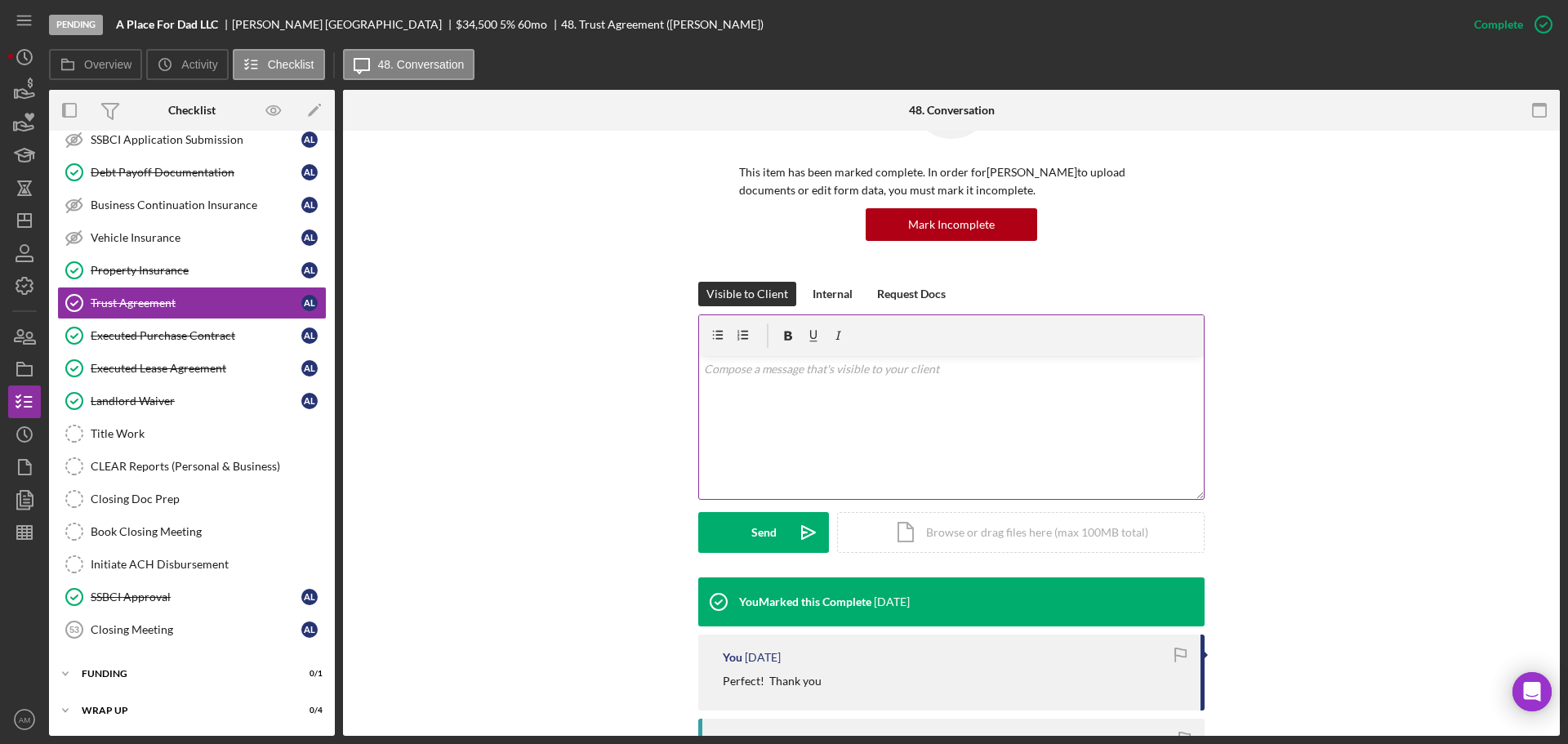
scroll to position [245, 0]
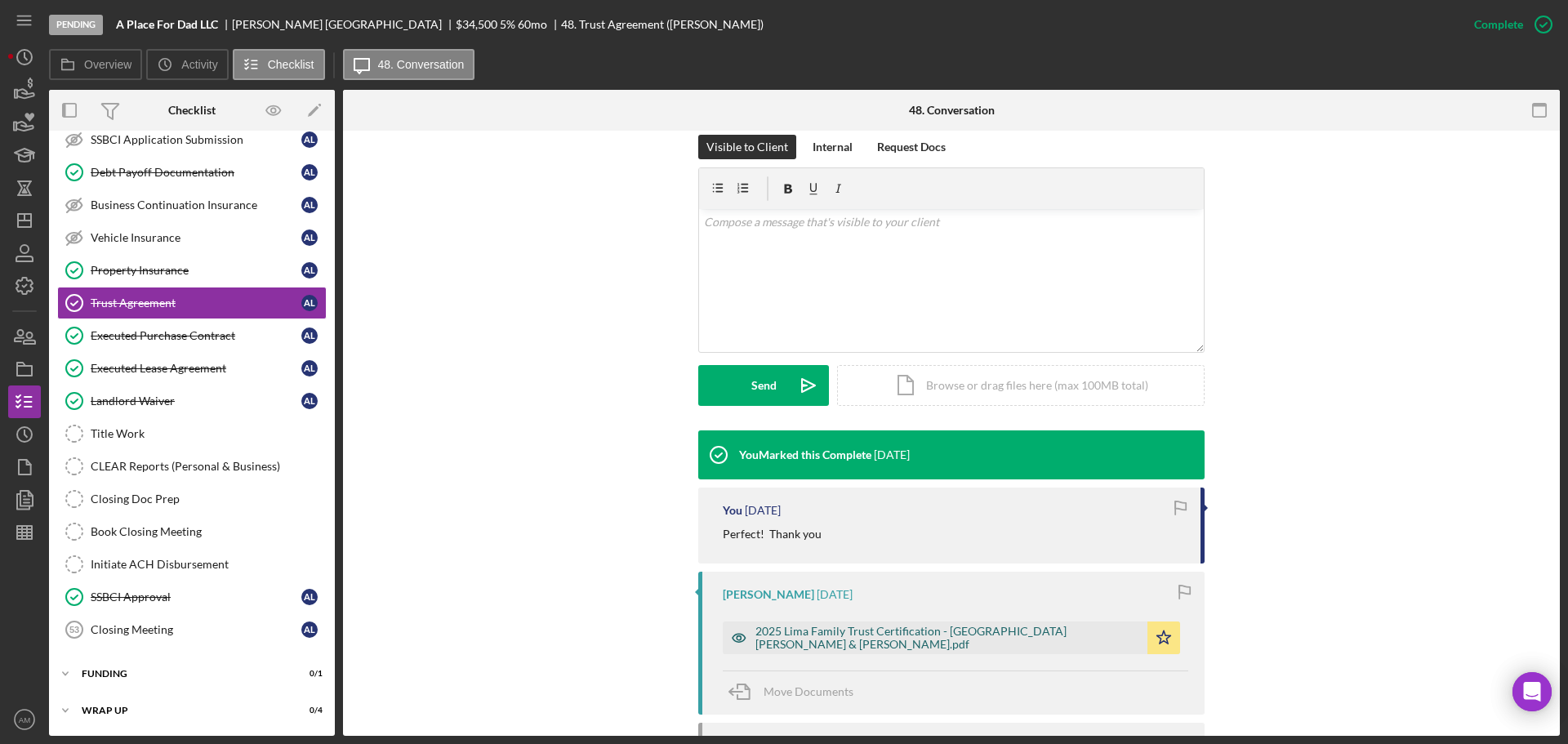
click at [885, 637] on div "2025 Lima Family Trust Certification - Lima, Jean & Angela.pdf" at bounding box center [947, 638] width 384 height 26
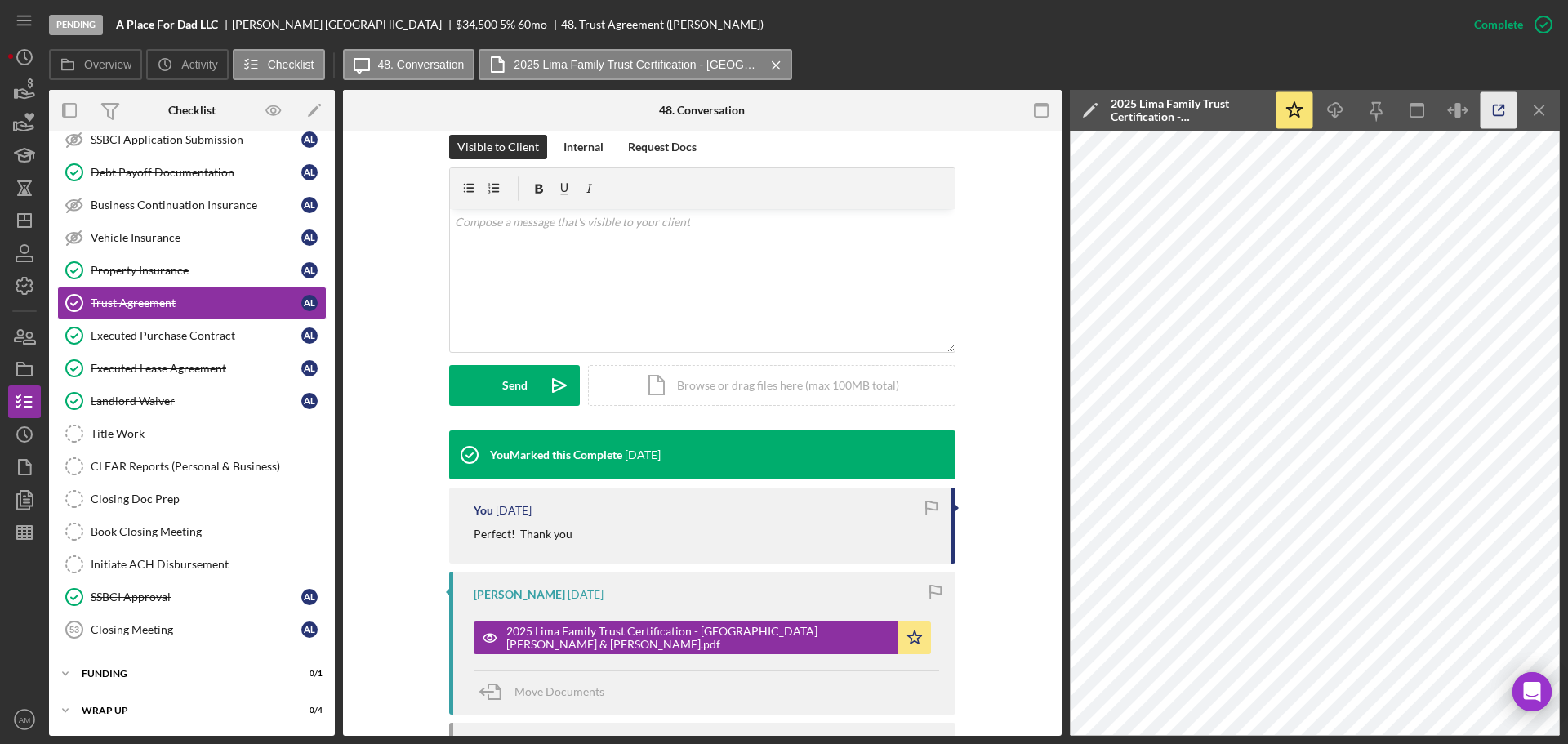
click at [1501, 105] on polyline "button" at bounding box center [1502, 107] width 4 height 4
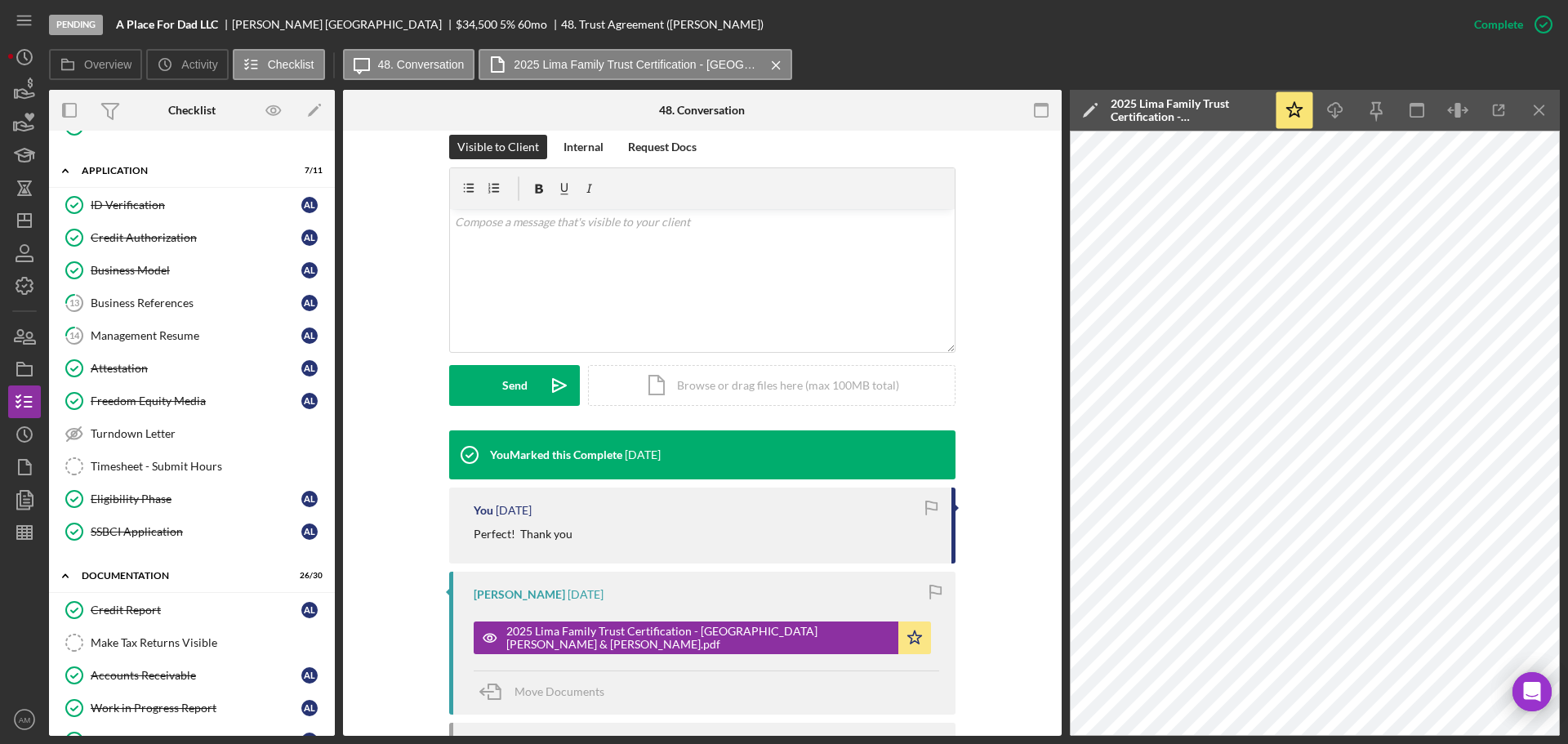
scroll to position [549, 0]
click at [136, 614] on div "Credit Report" at bounding box center [196, 612] width 210 height 13
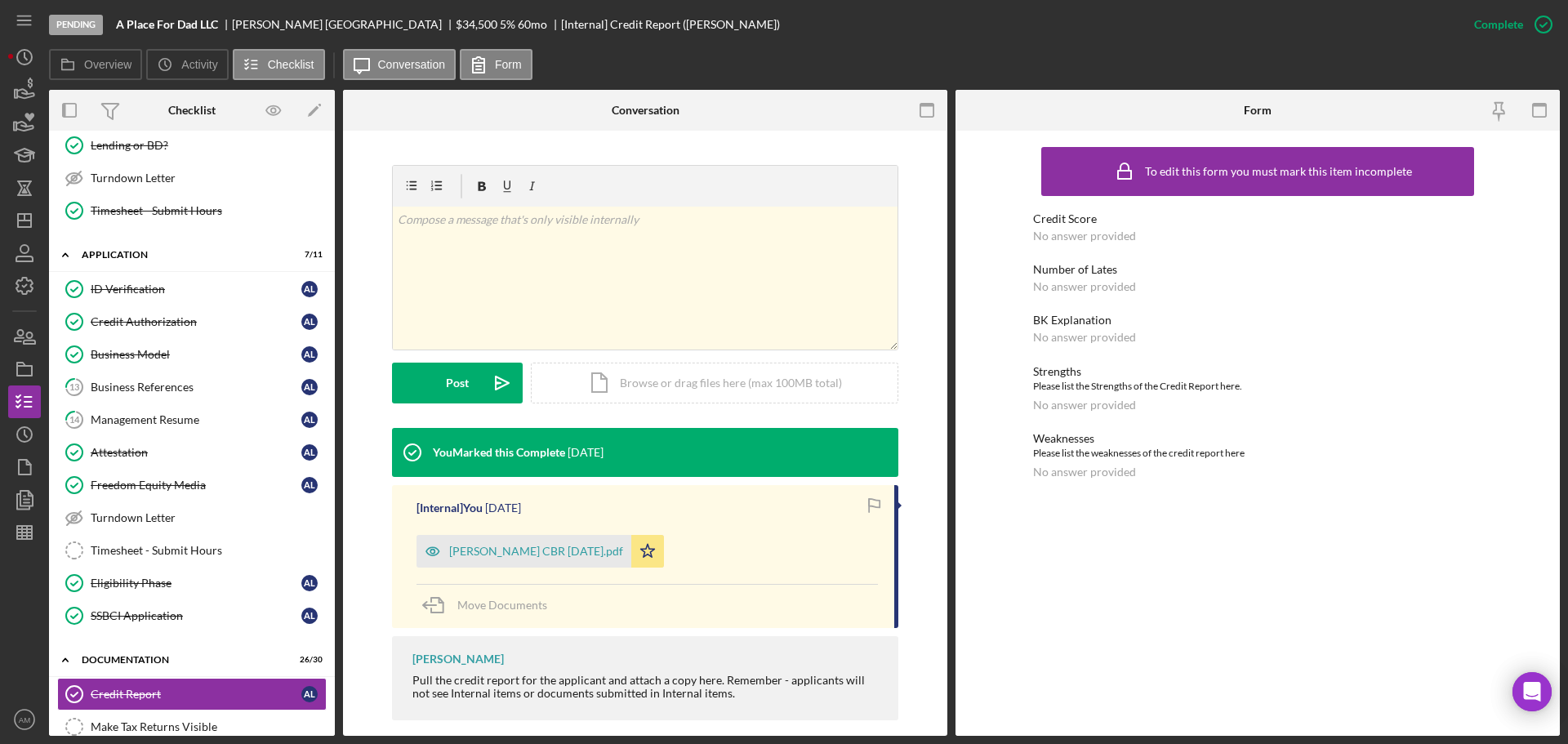
scroll to position [232, 0]
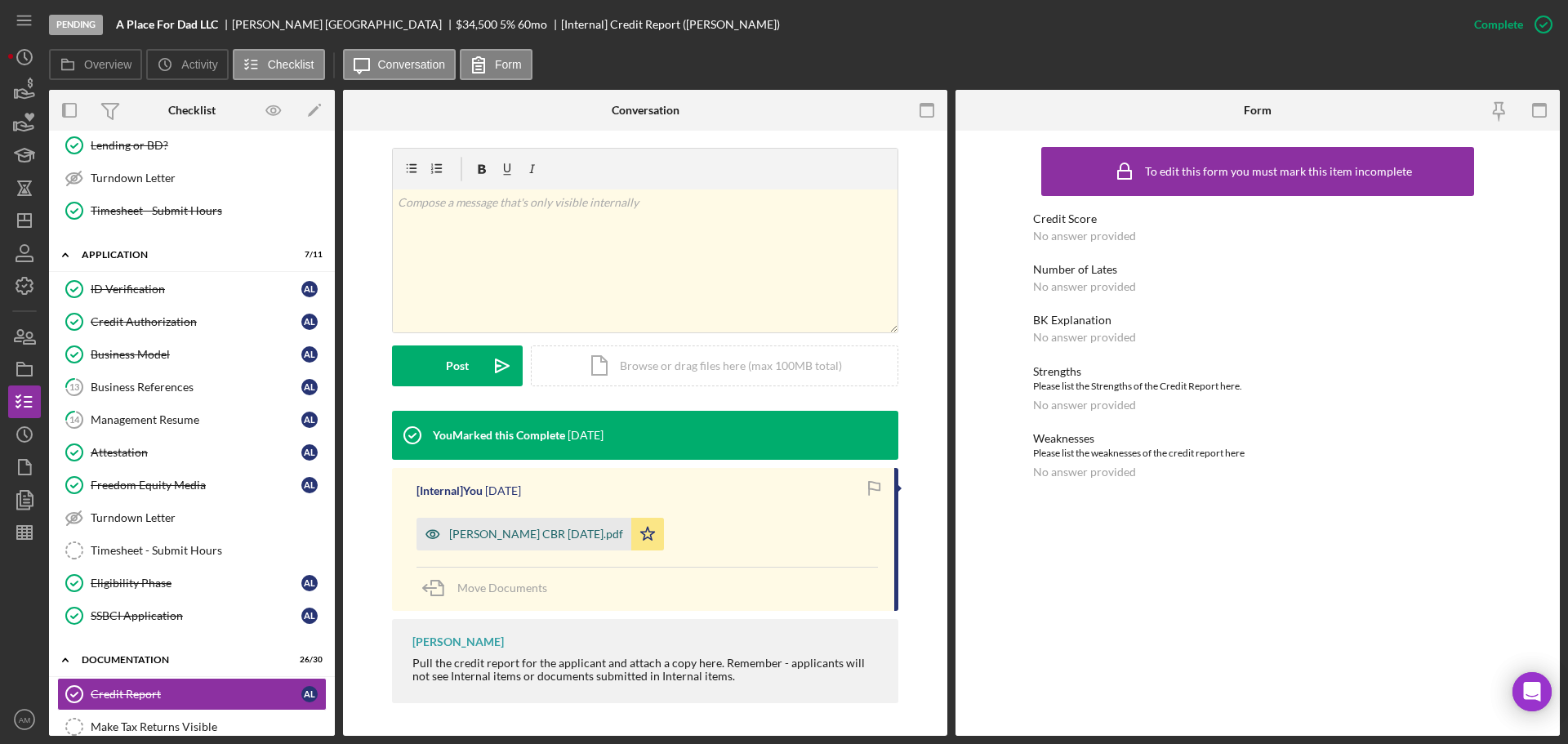
click at [506, 538] on div "[PERSON_NAME] CBR [DATE].pdf" at bounding box center [536, 534] width 174 height 13
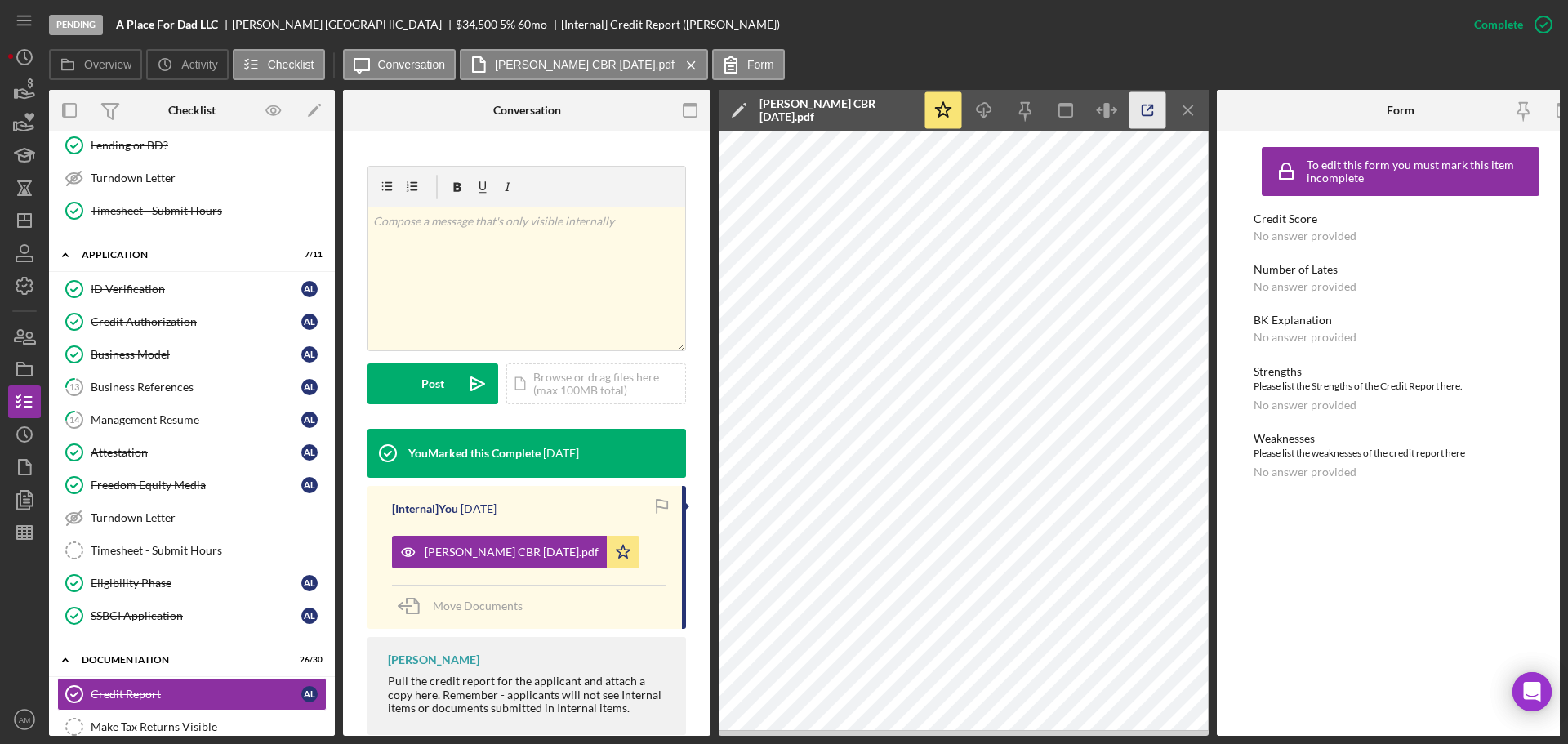
click at [1138, 104] on icon "button" at bounding box center [1148, 110] width 37 height 37
